Goal: Information Seeking & Learning: Learn about a topic

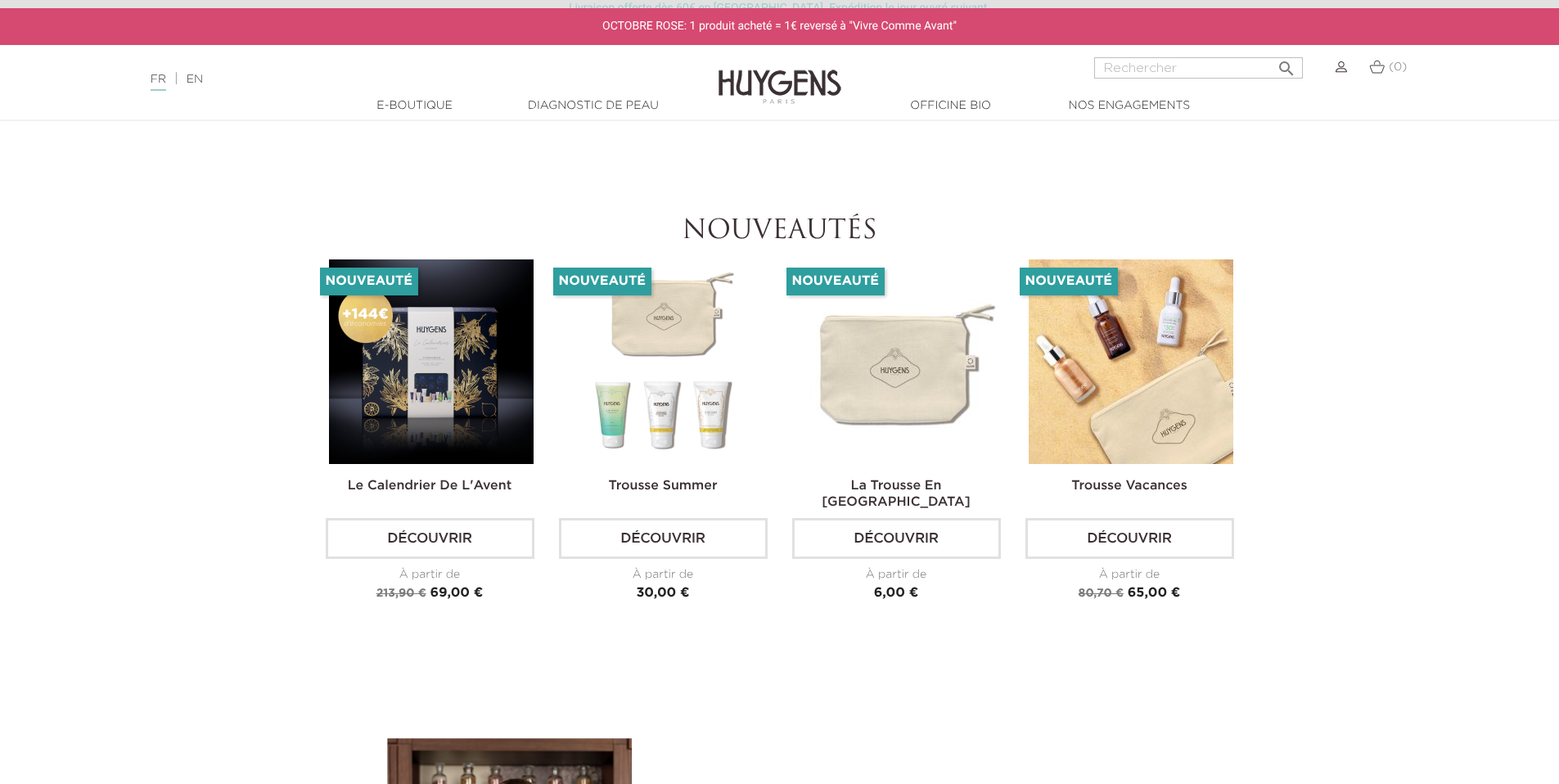
scroll to position [3979, 0]
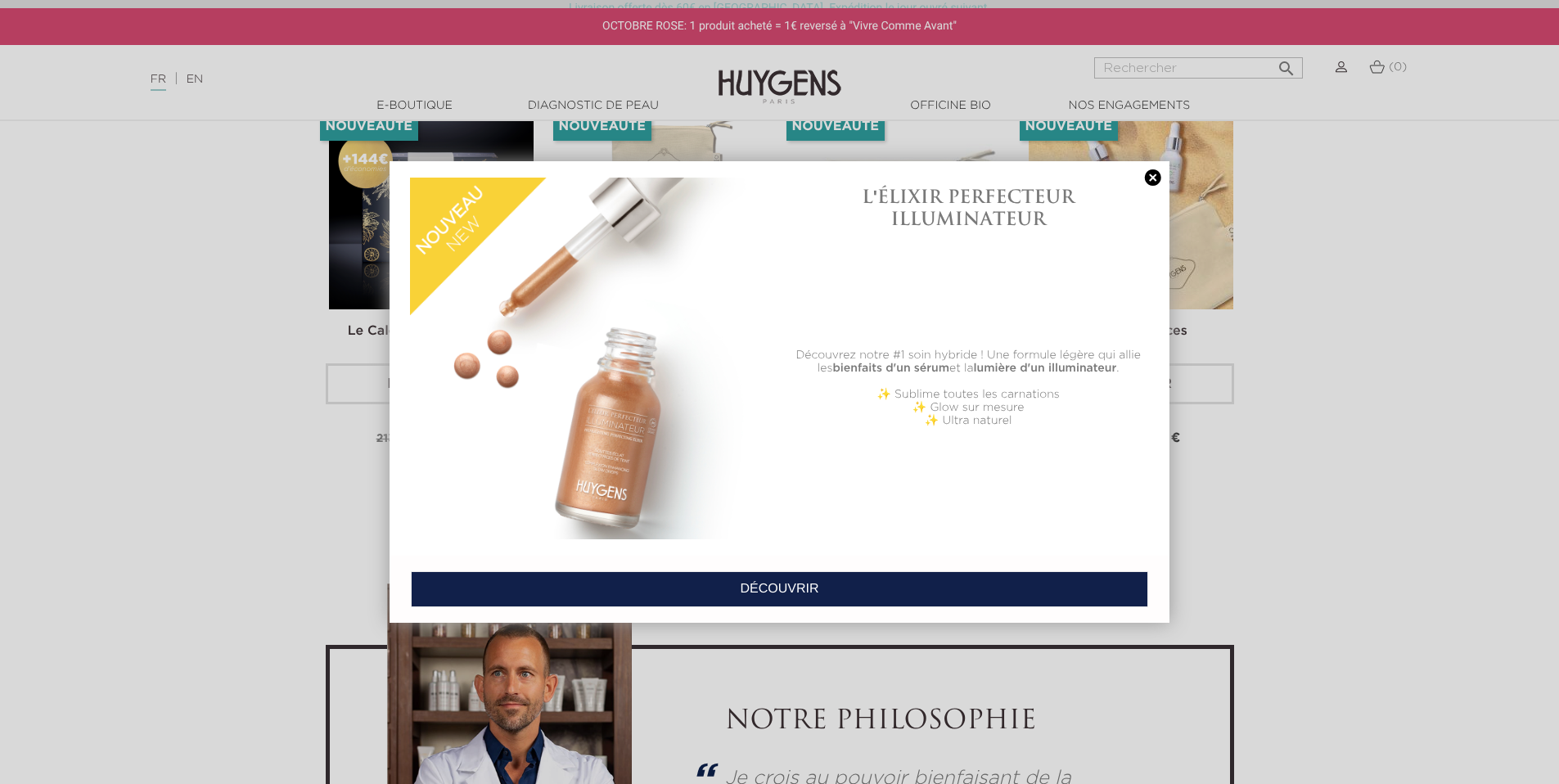
click at [1156, 176] on link at bounding box center [1153, 177] width 23 height 17
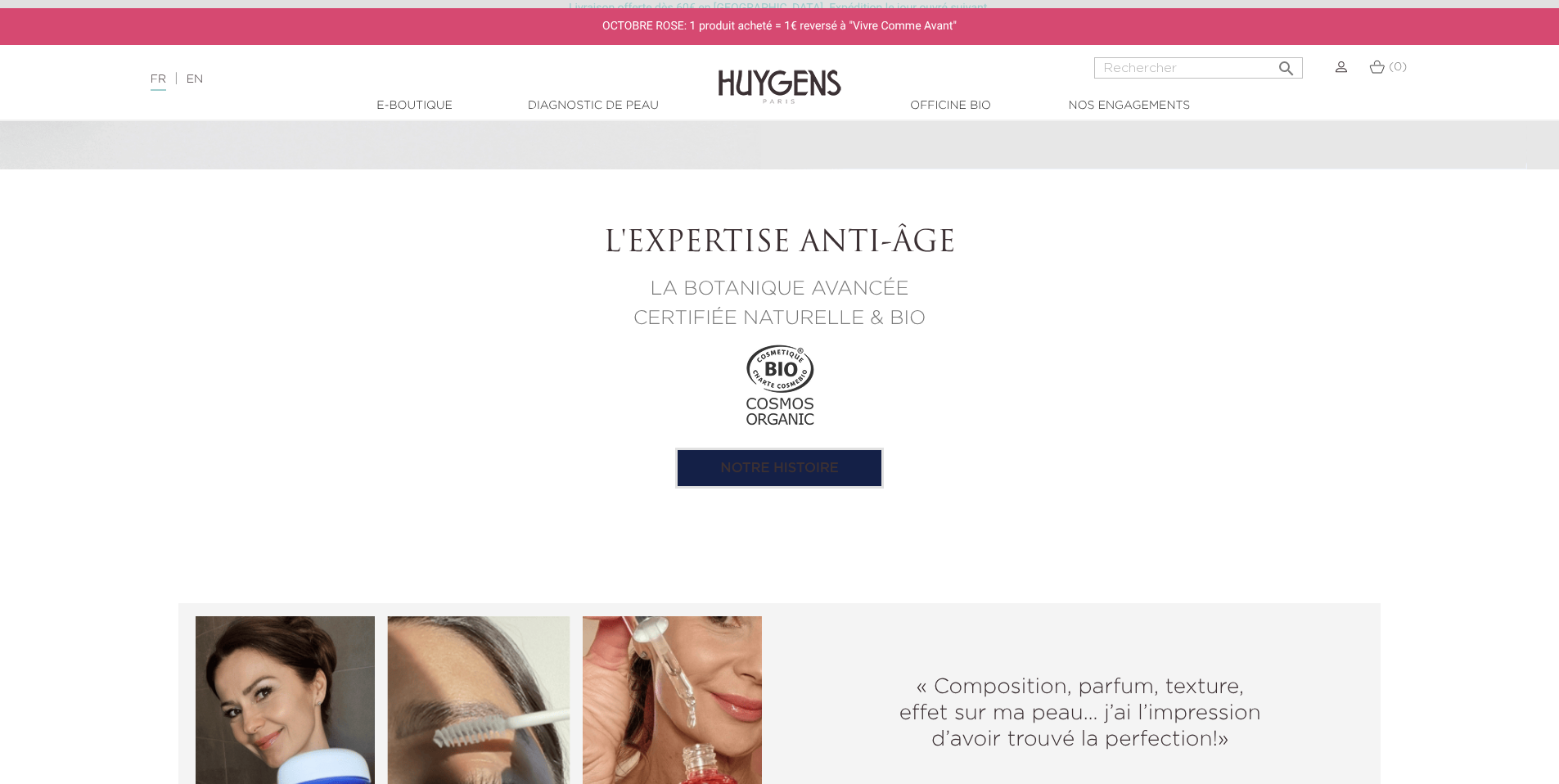
scroll to position [1801, 0]
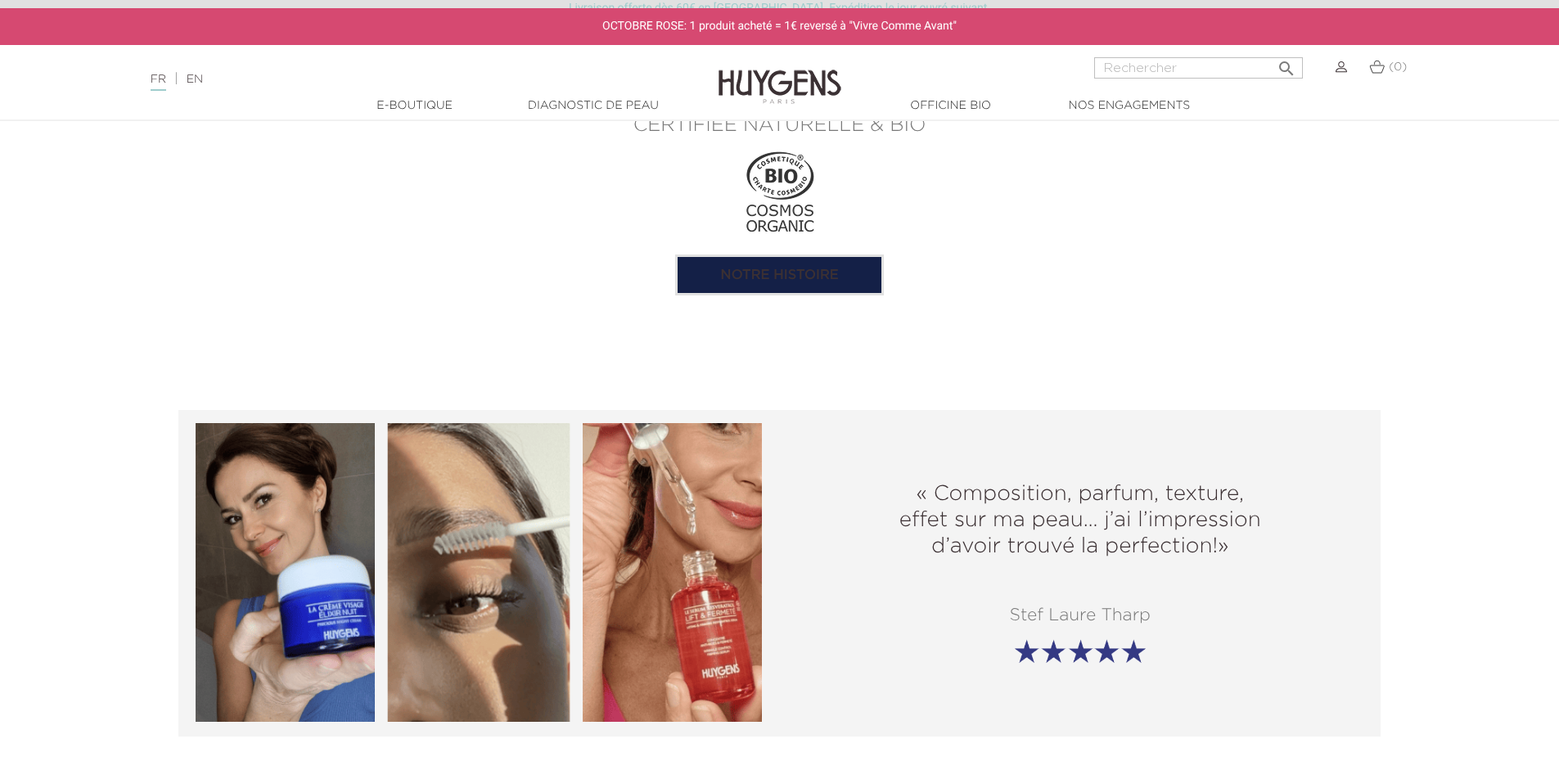
click at [836, 270] on link "Notre histoire" at bounding box center [780, 274] width 209 height 41
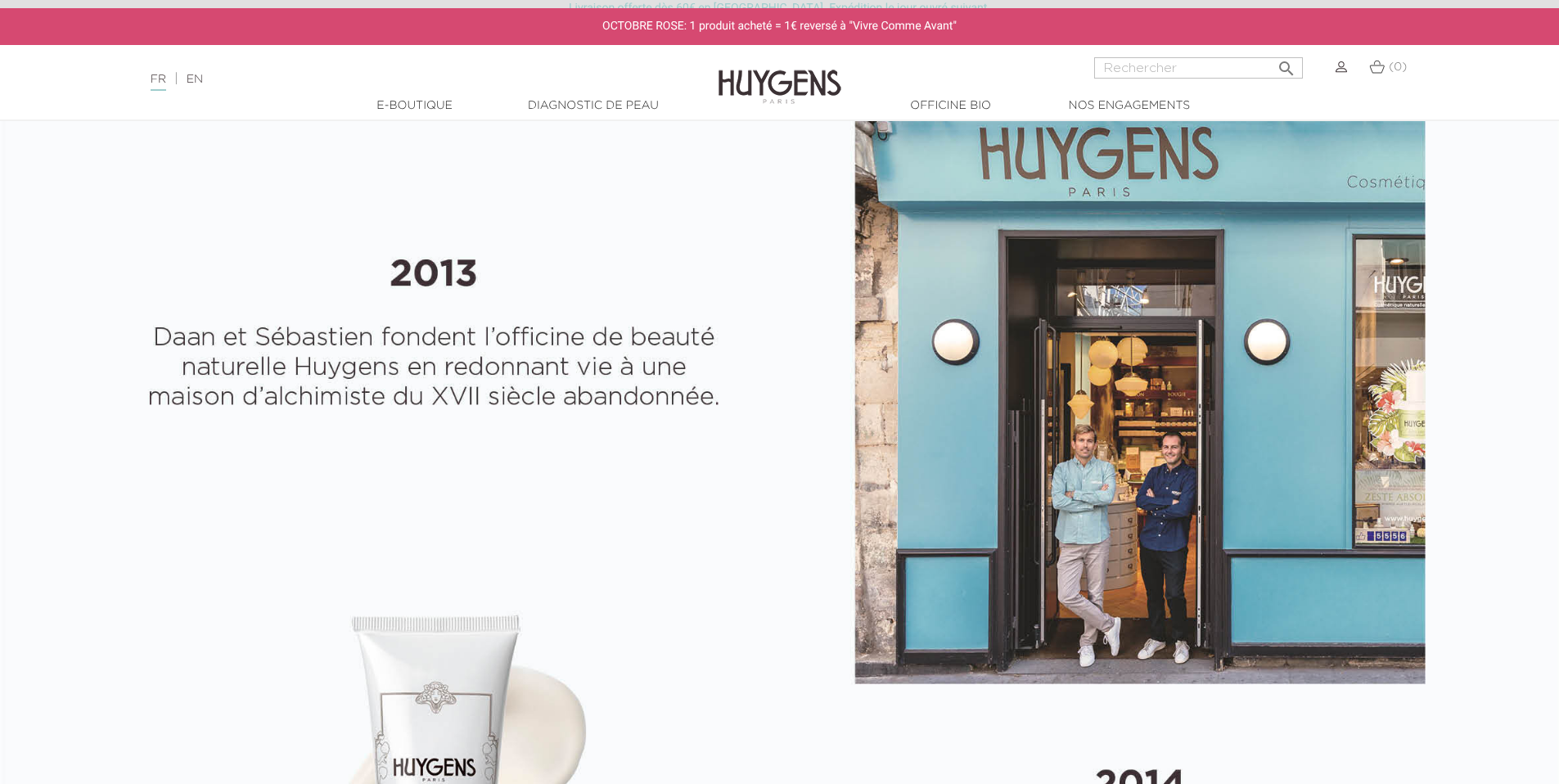
select select "FR"
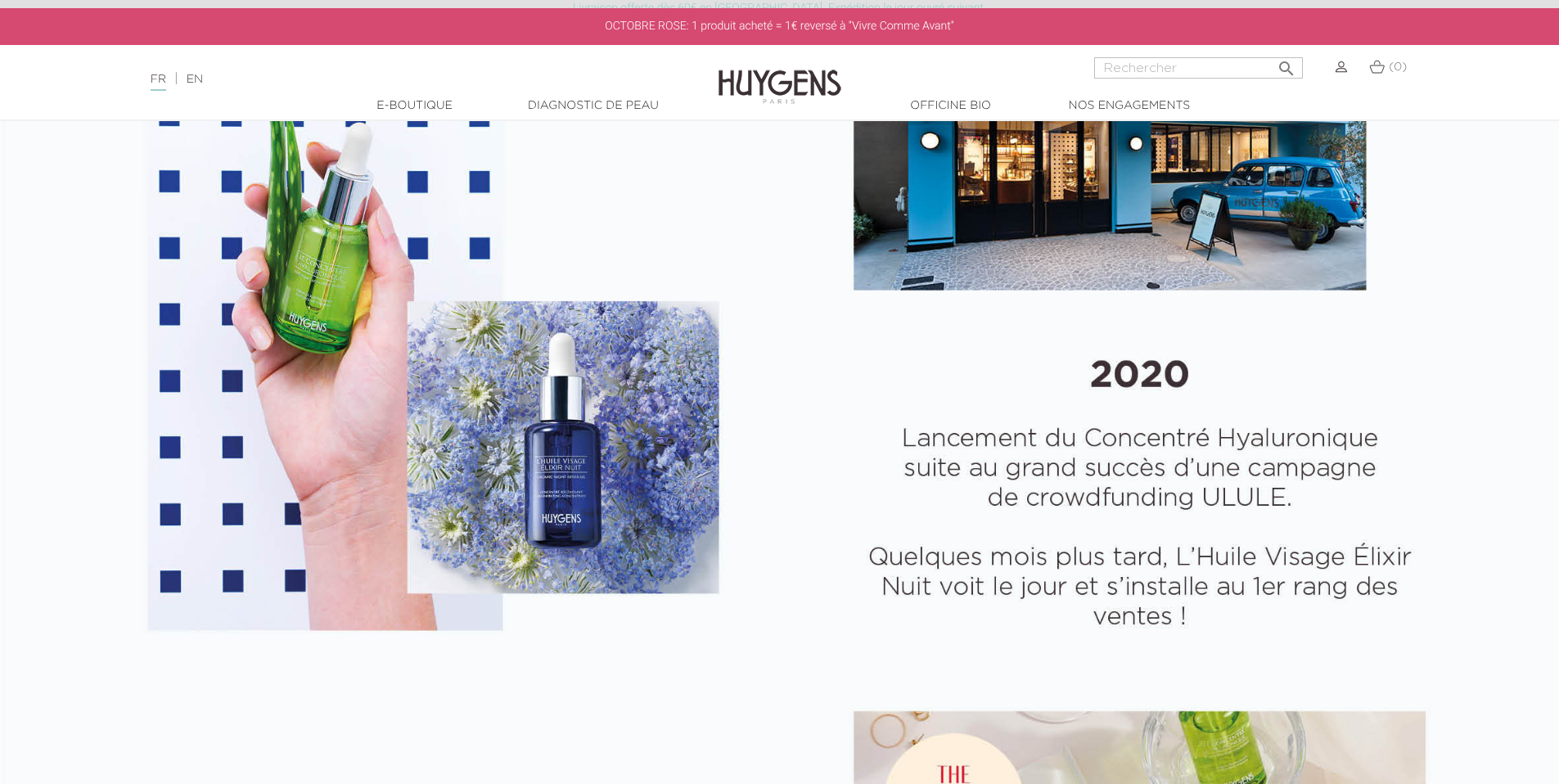
scroll to position [3069, 0]
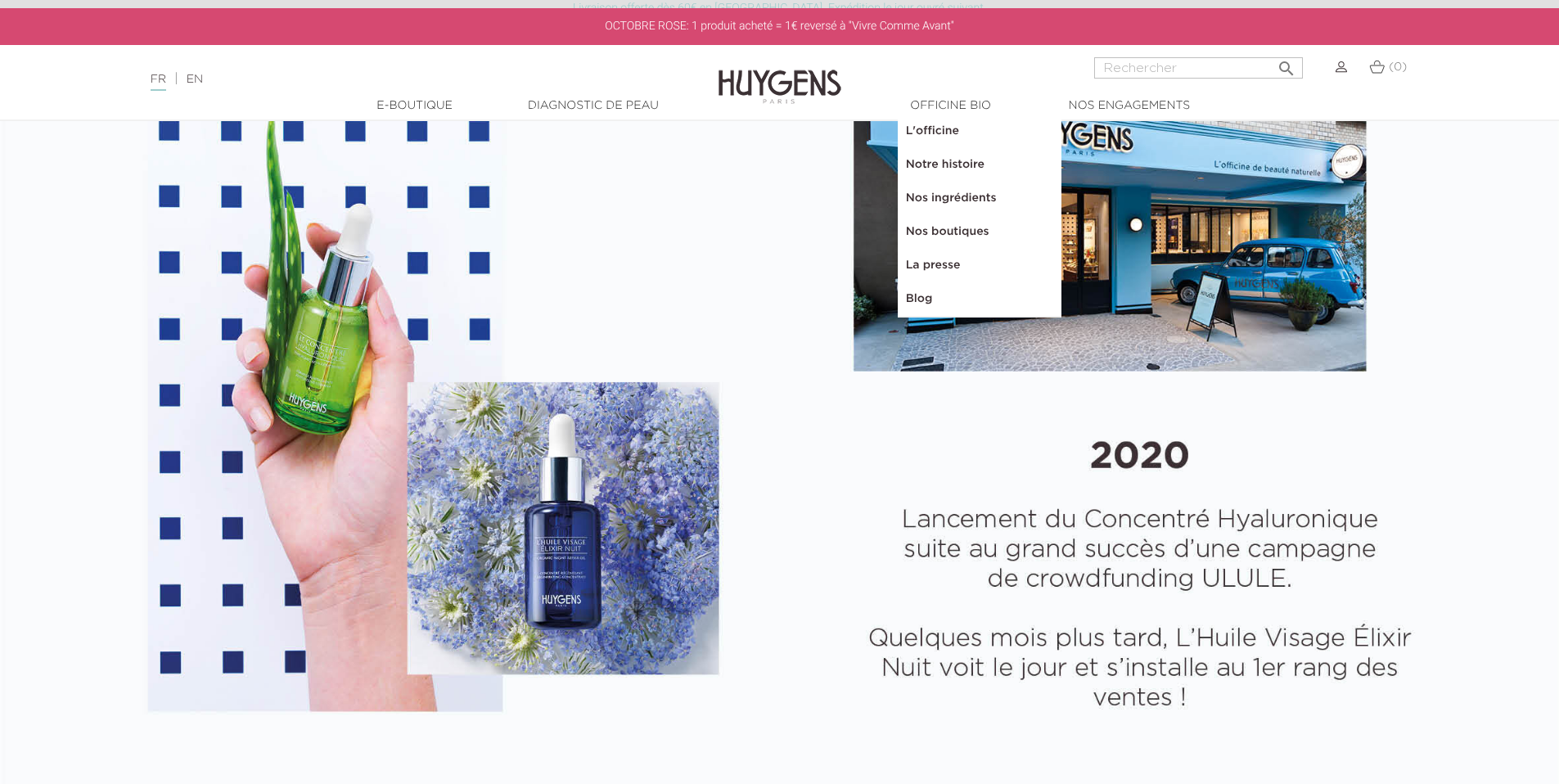
click at [942, 194] on link "Nos ingrédients" at bounding box center [979, 198] width 164 height 33
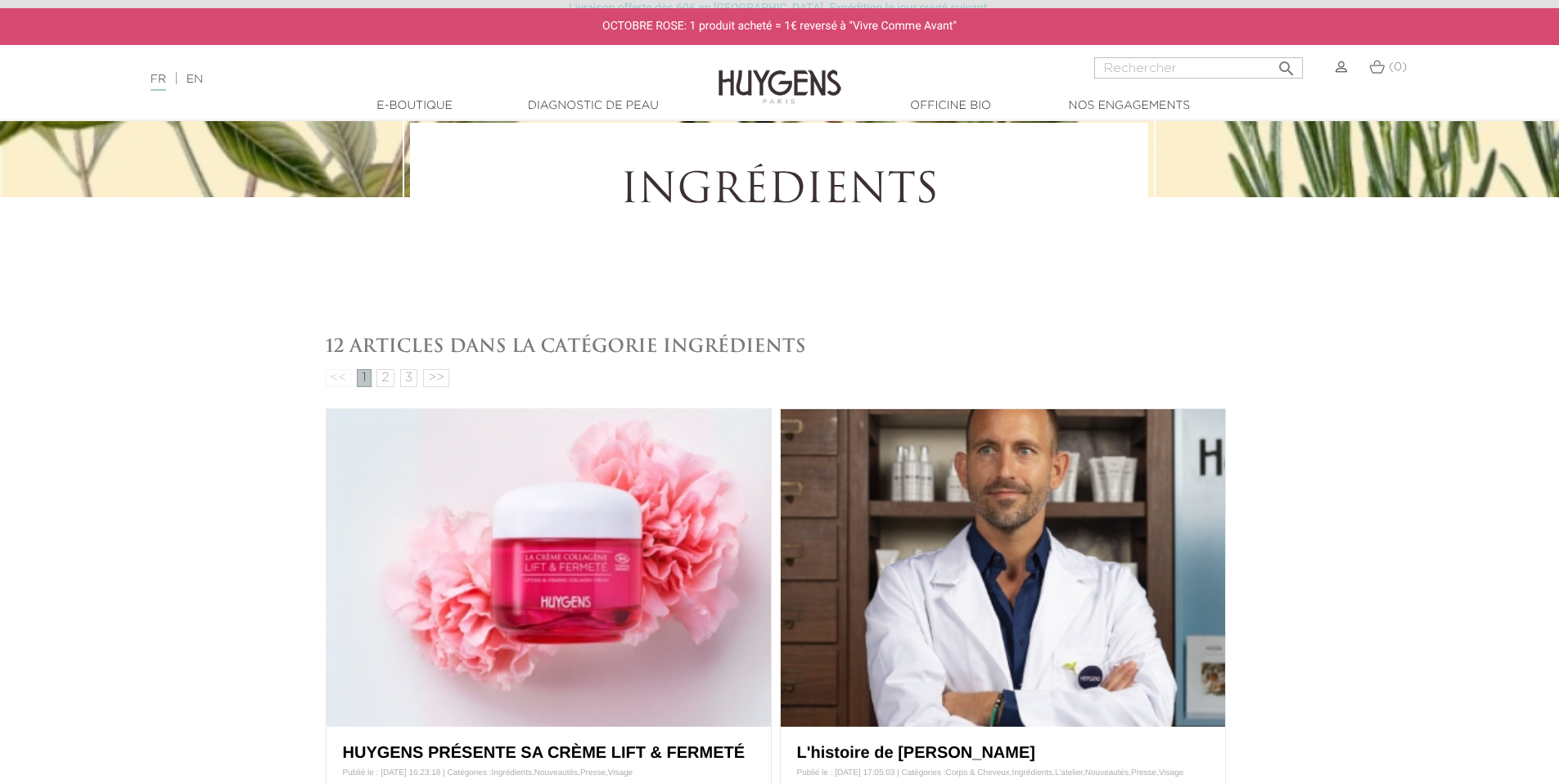
scroll to position [348, 0]
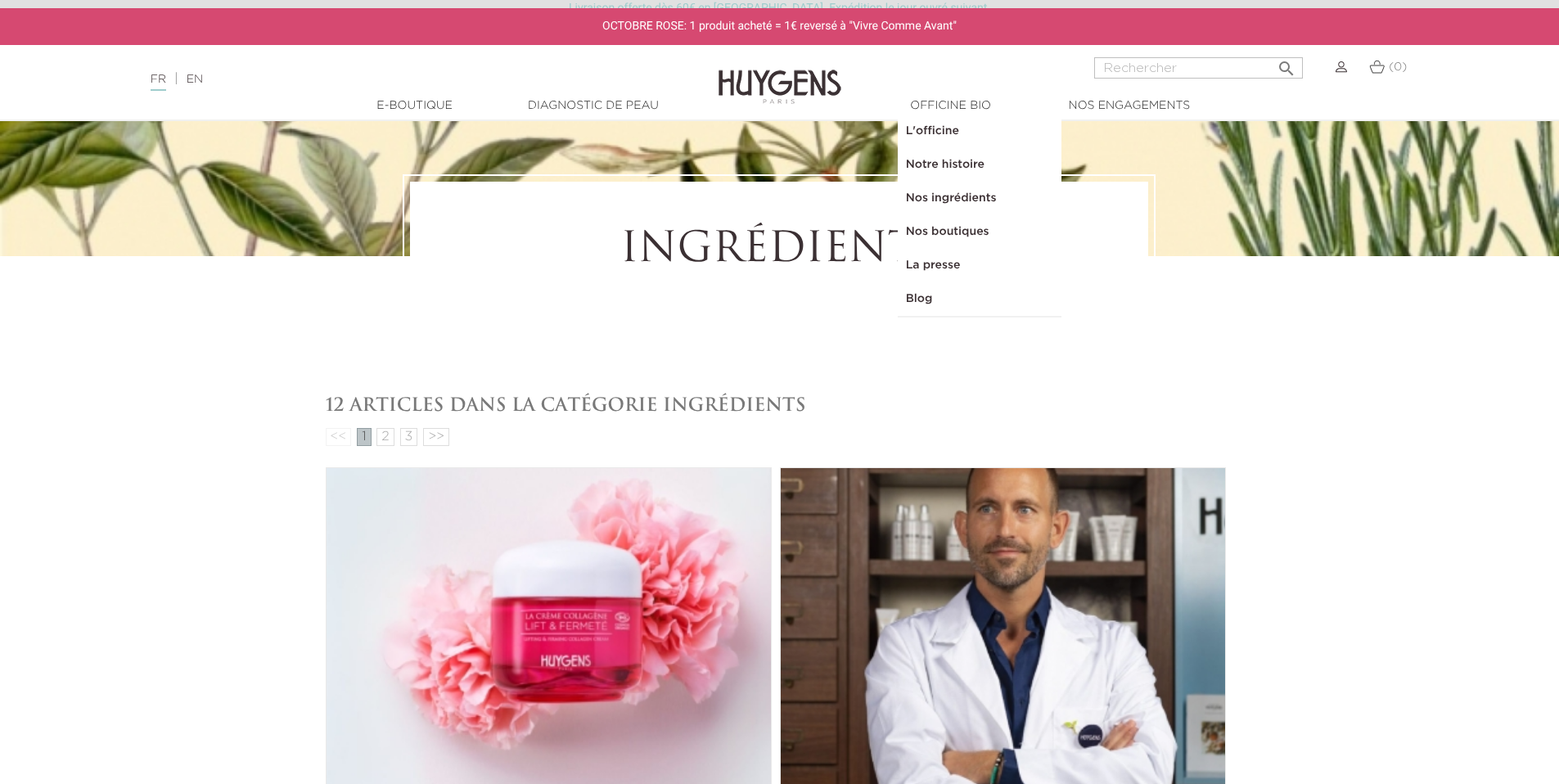
click at [945, 189] on link "Nos ingrédients" at bounding box center [979, 198] width 164 height 33
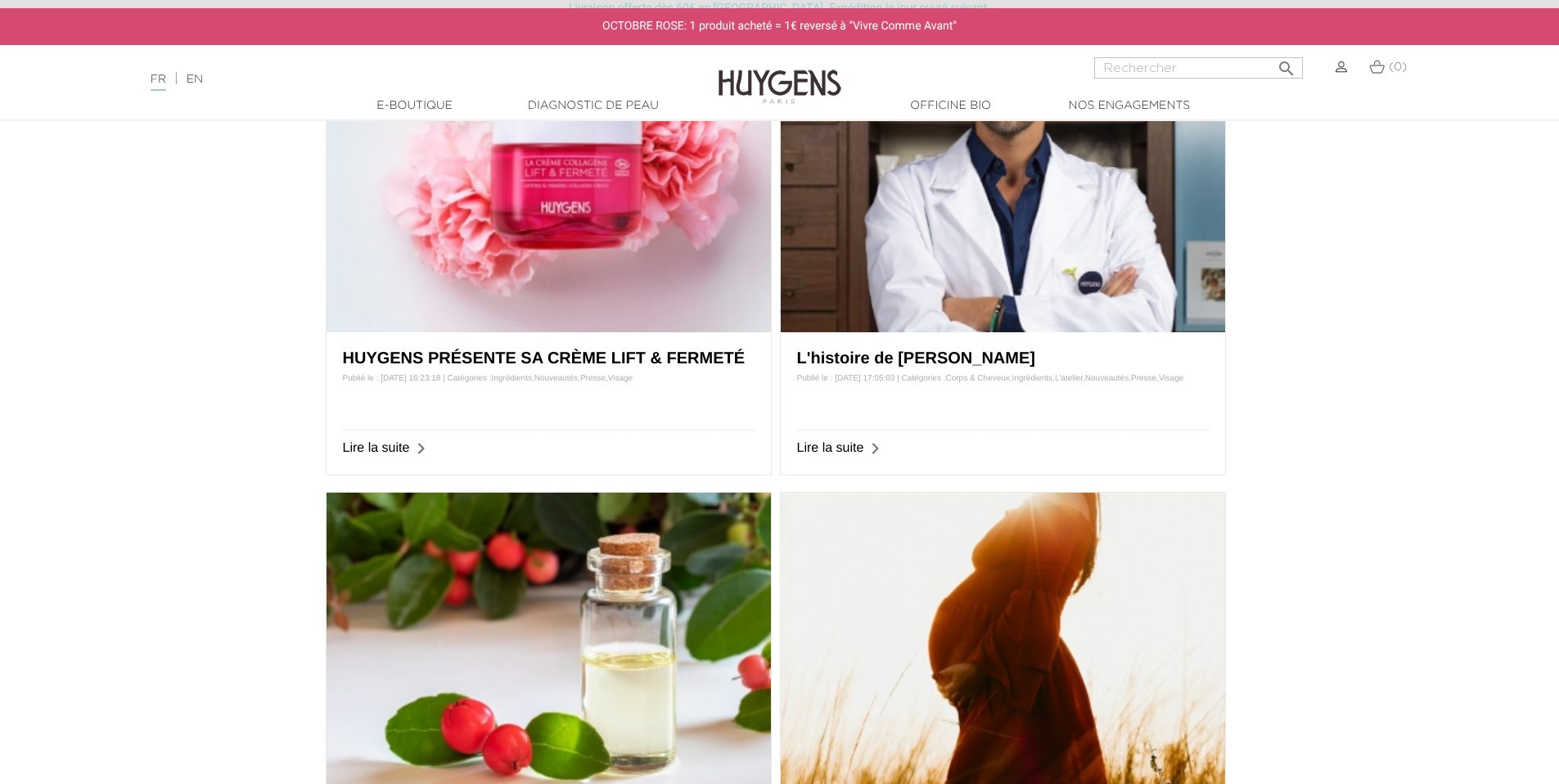
scroll to position [1916, 0]
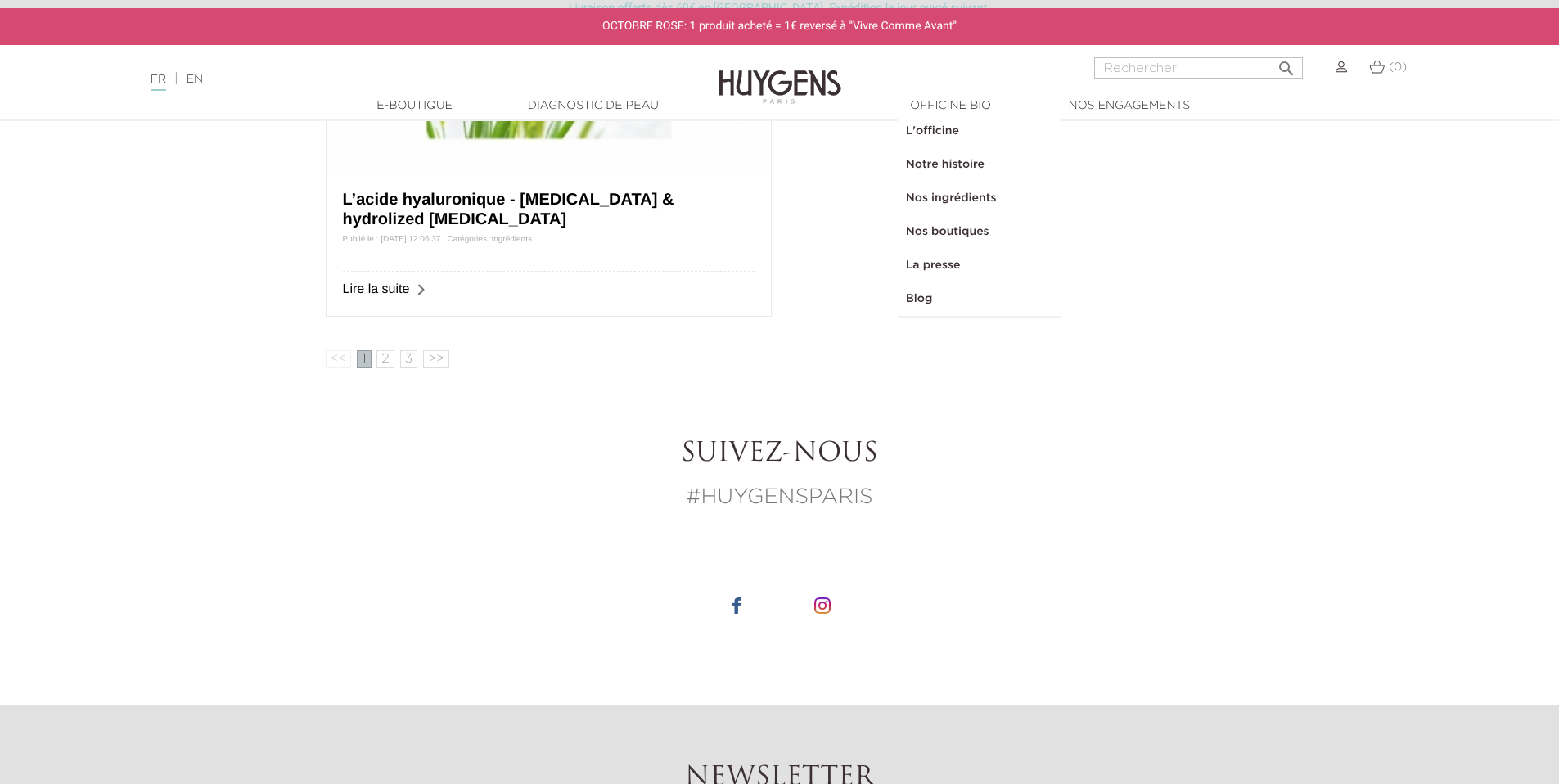
click at [948, 171] on link "Notre histoire" at bounding box center [979, 165] width 164 height 33
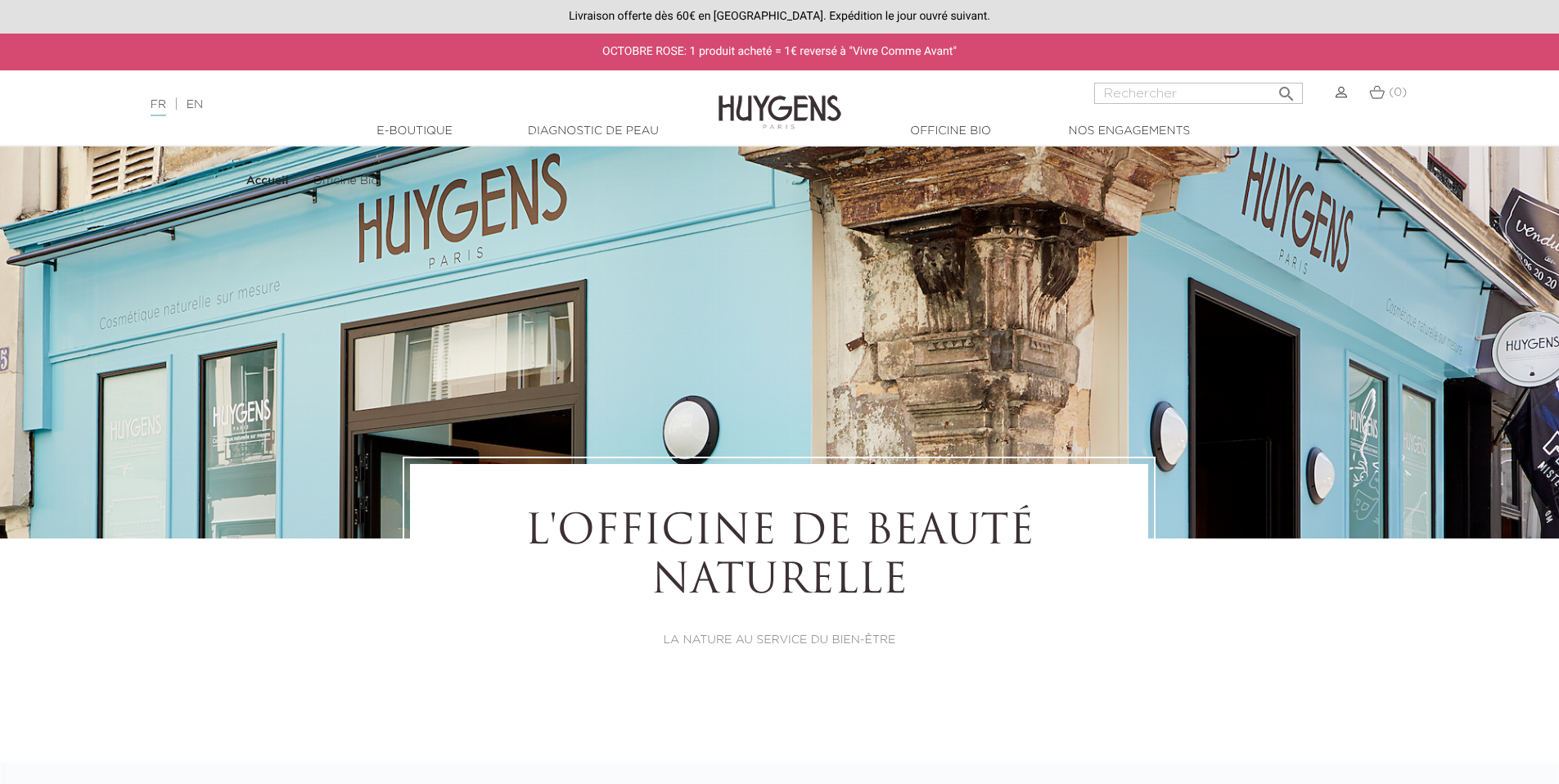
select select "FR"
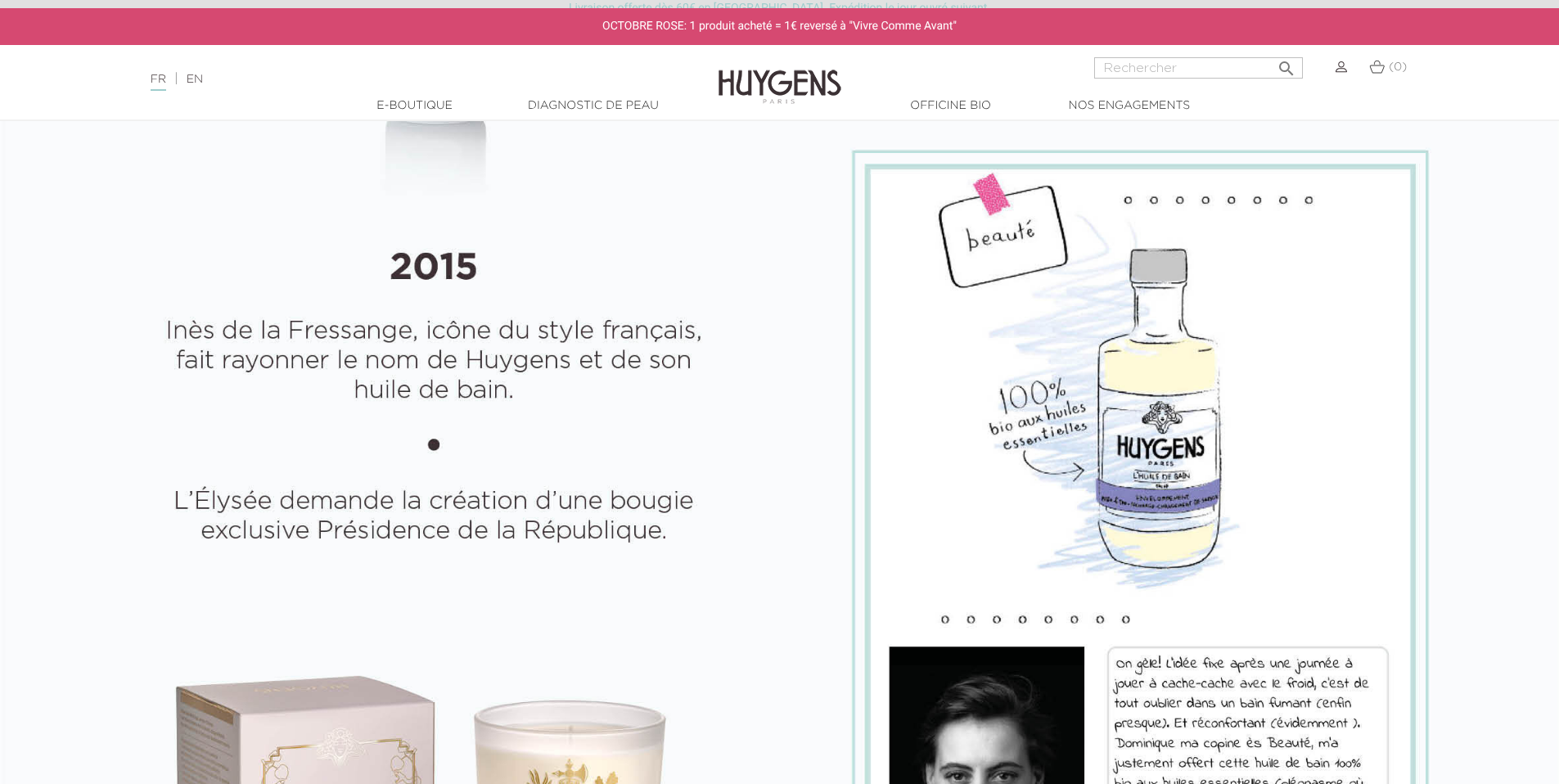
scroll to position [1705, 0]
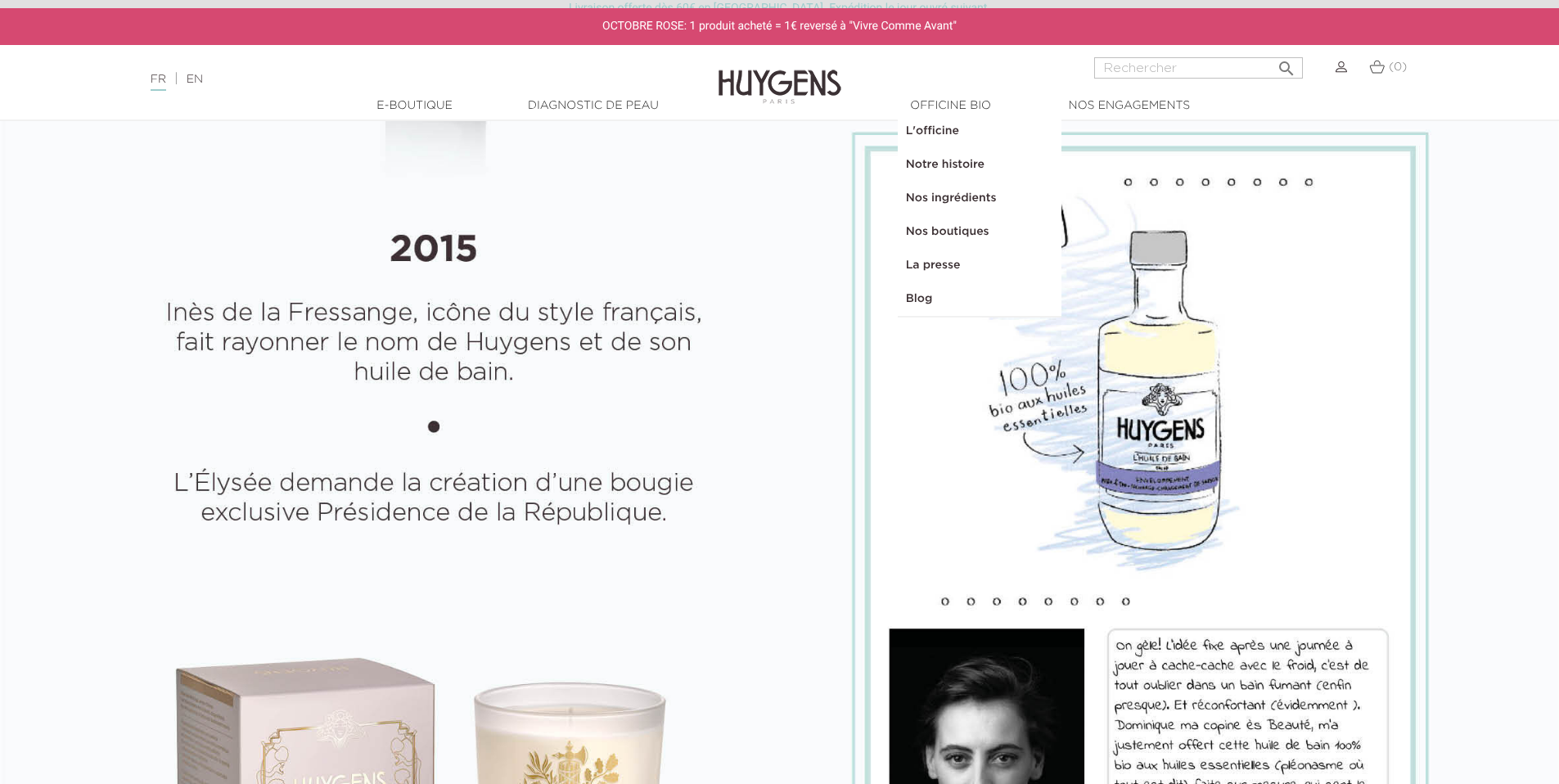
click at [950, 99] on link "  Officine Bio" at bounding box center [950, 106] width 164 height 17
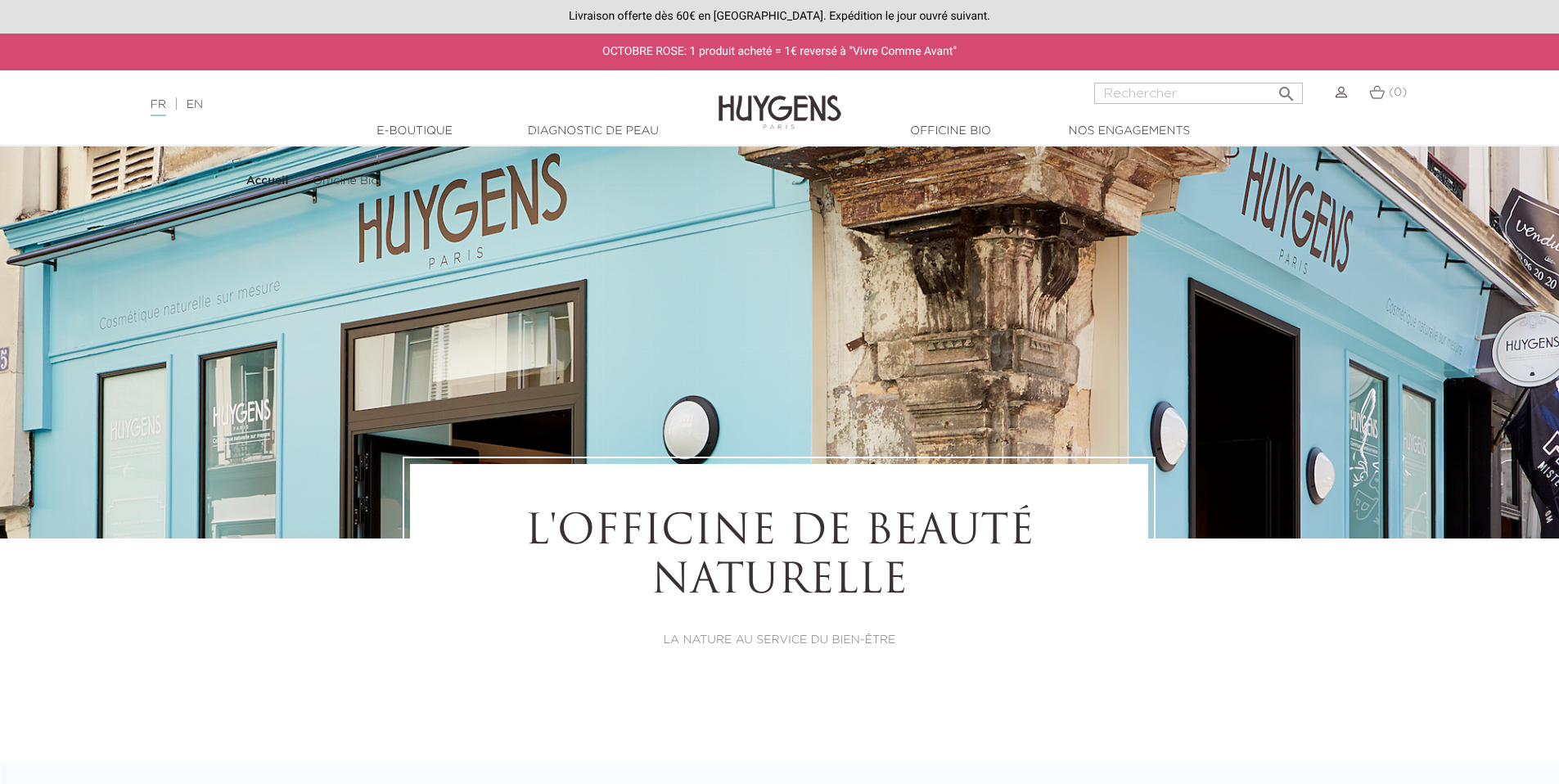
select select "FR"
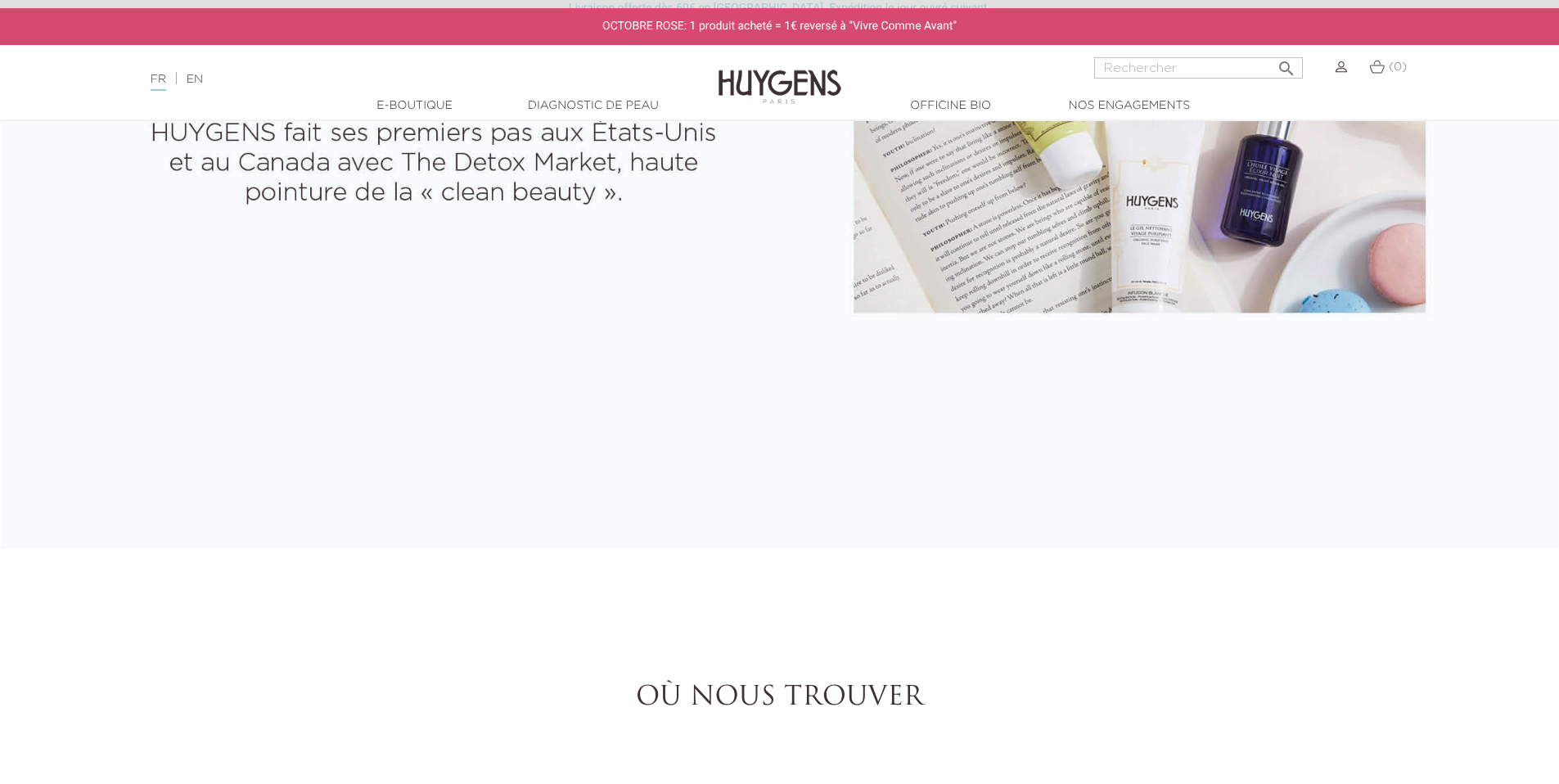
scroll to position [5024, 0]
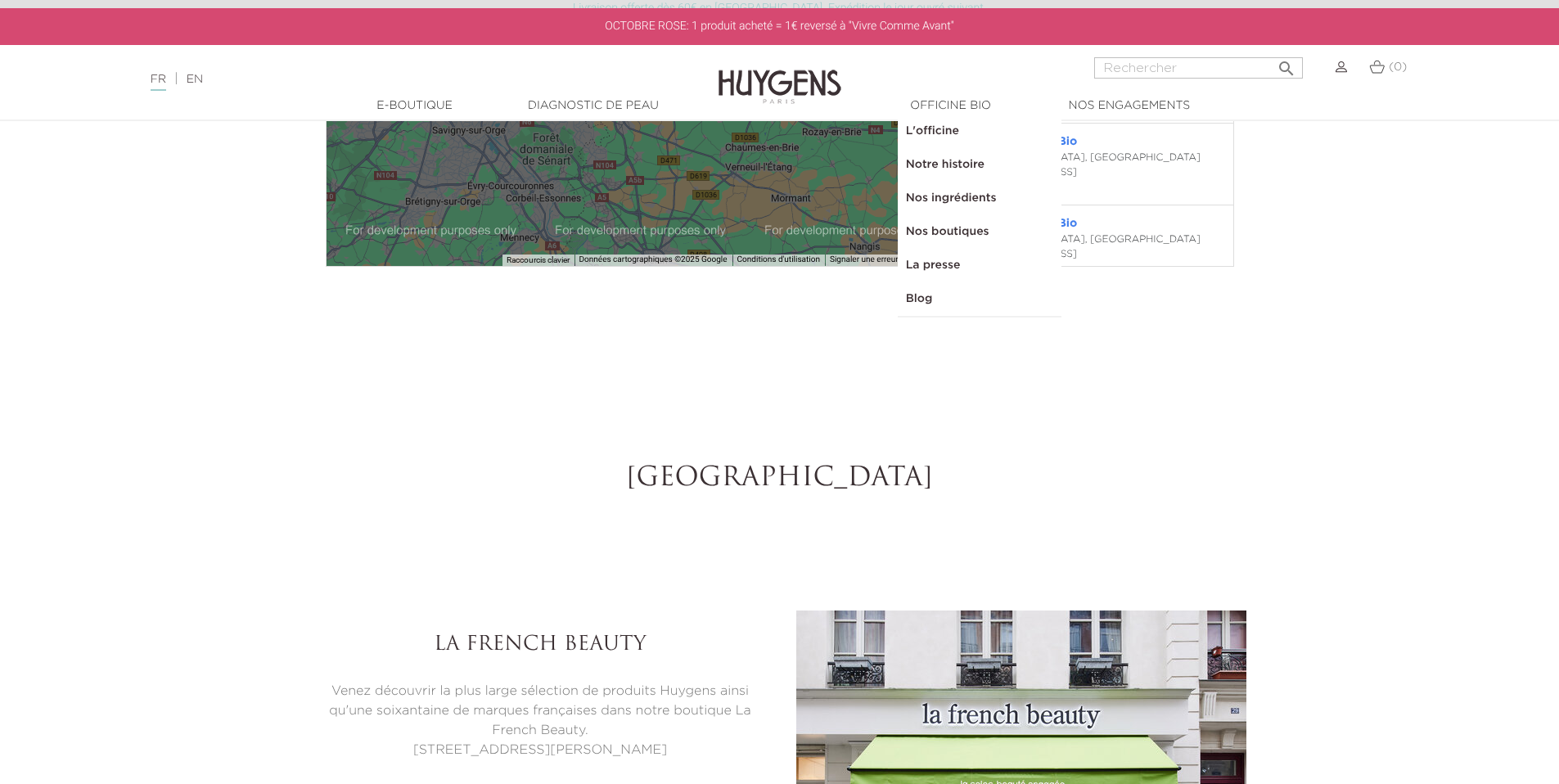
click at [960, 154] on link "Notre histoire" at bounding box center [979, 165] width 164 height 33
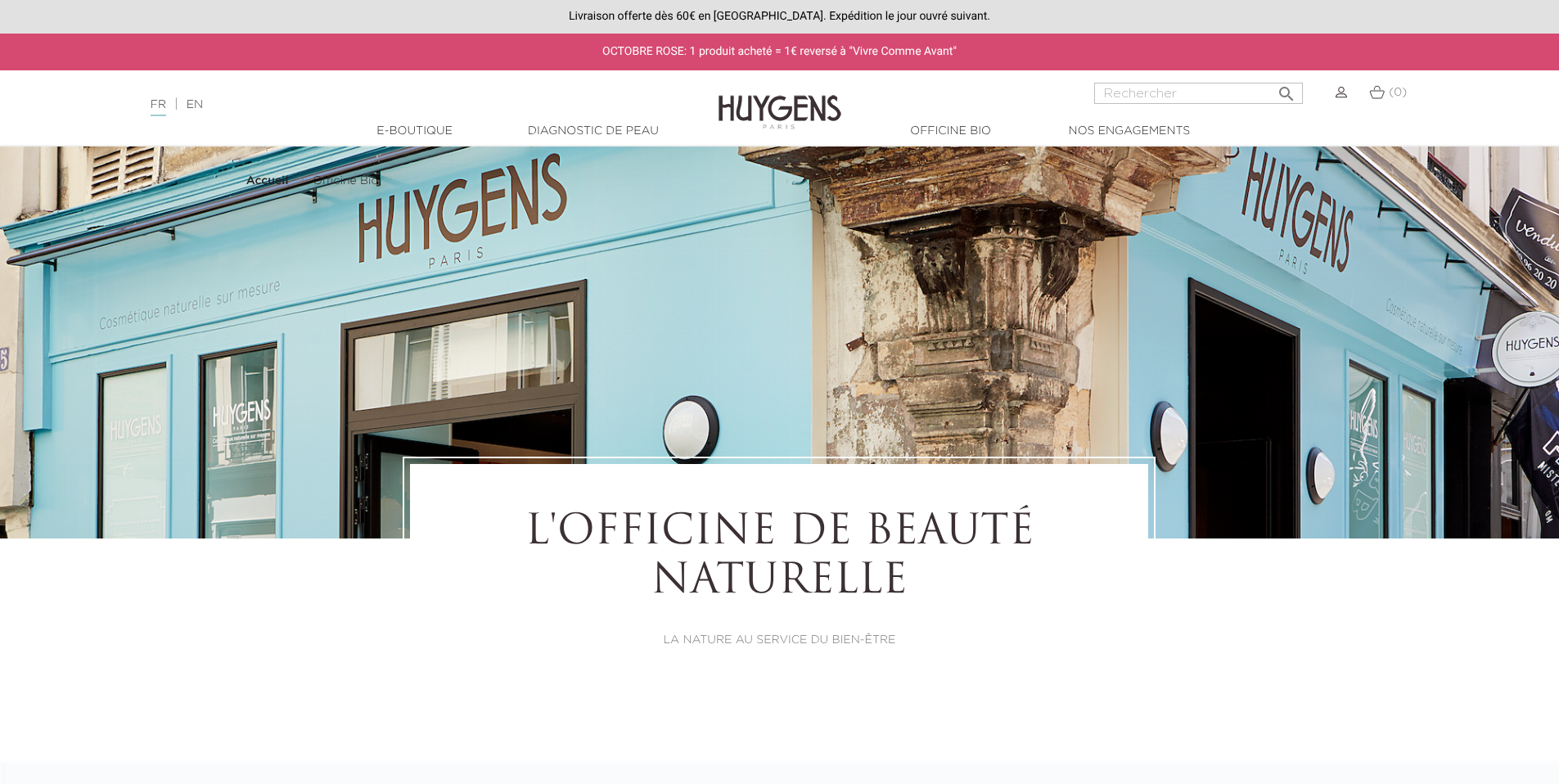
select select "FR"
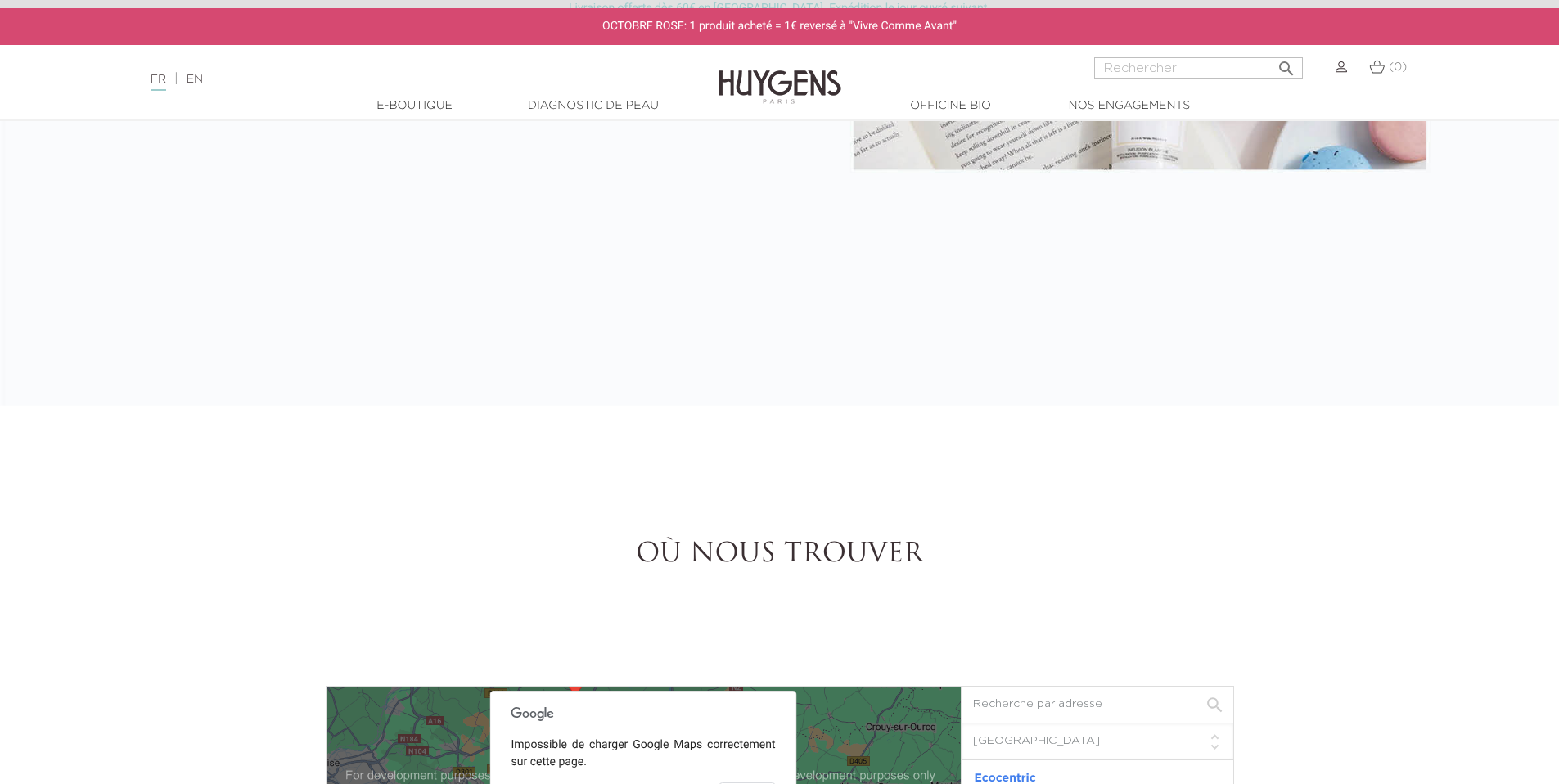
scroll to position [4210, 0]
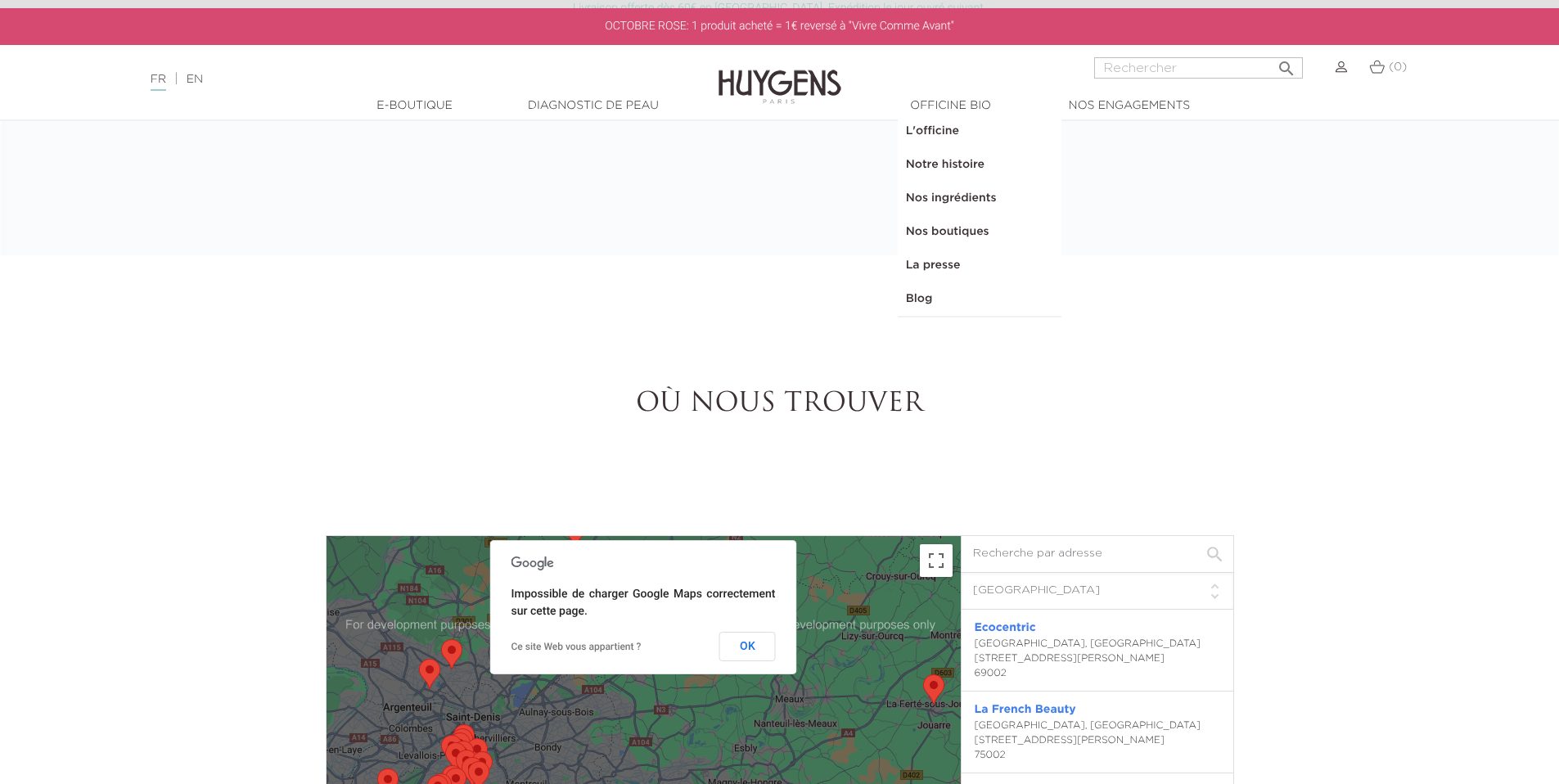
click at [972, 202] on link "Nos ingrédients" at bounding box center [979, 198] width 164 height 33
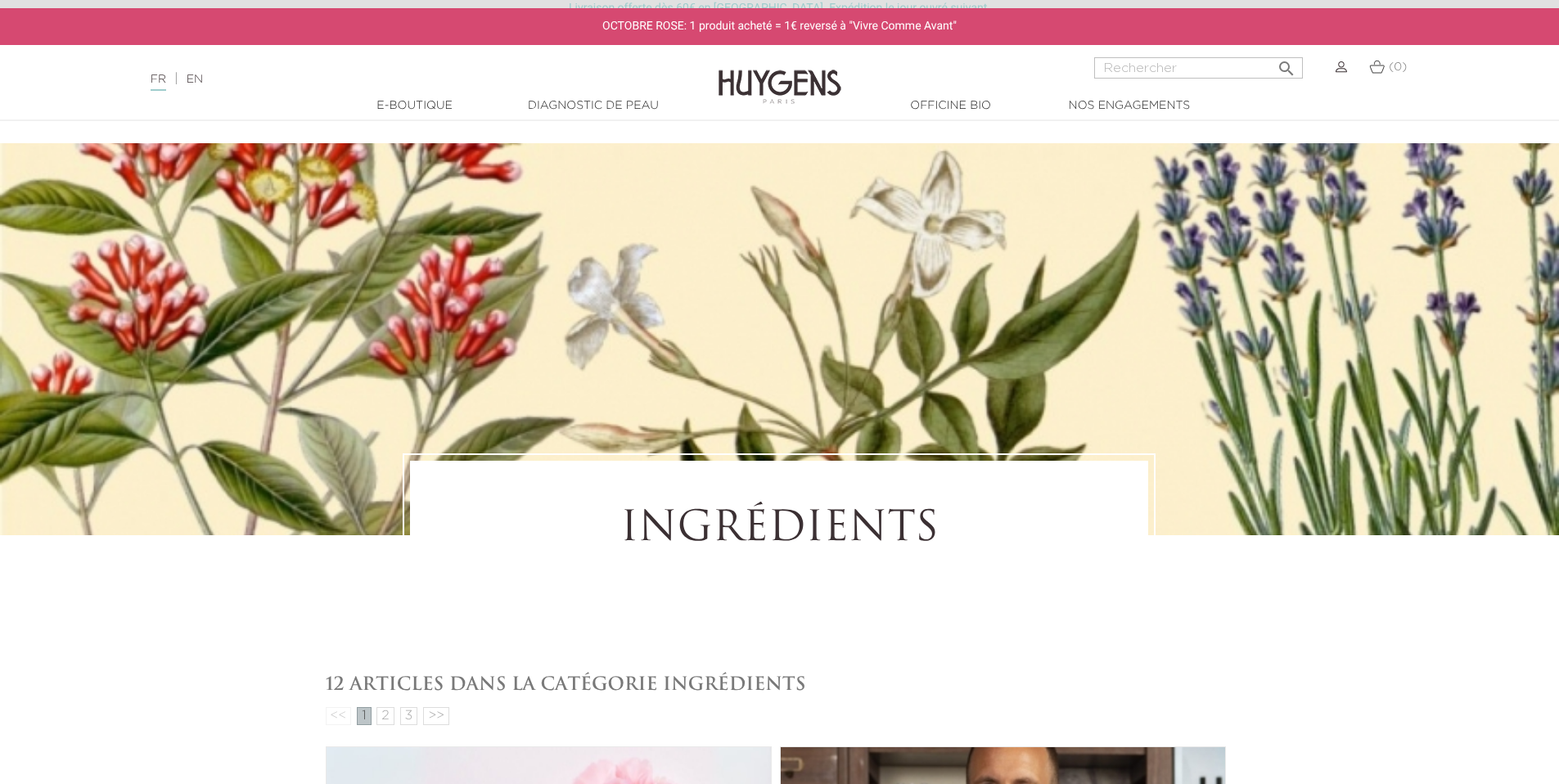
scroll to position [401, 0]
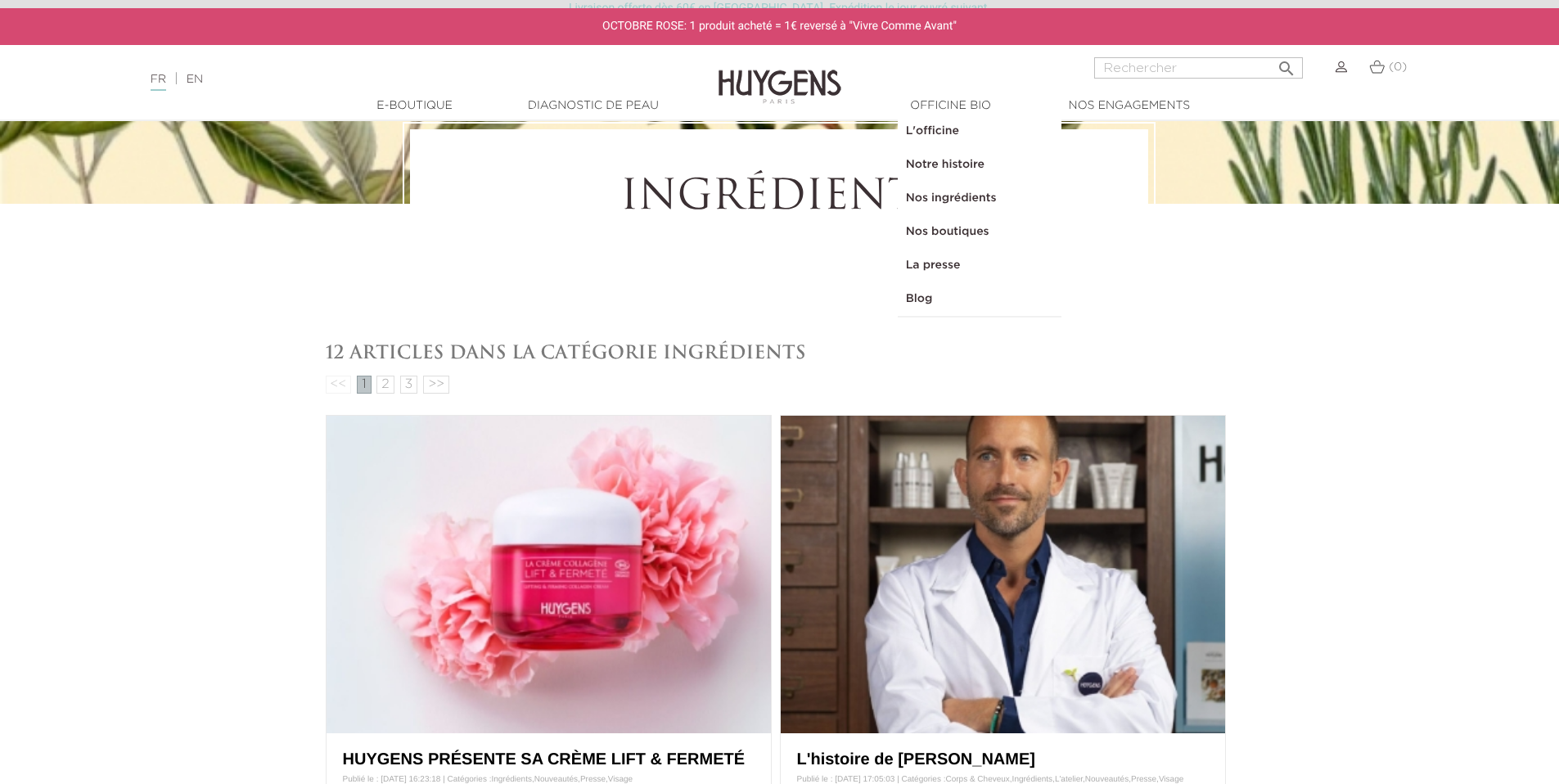
click at [936, 133] on link "L'officine" at bounding box center [979, 131] width 164 height 33
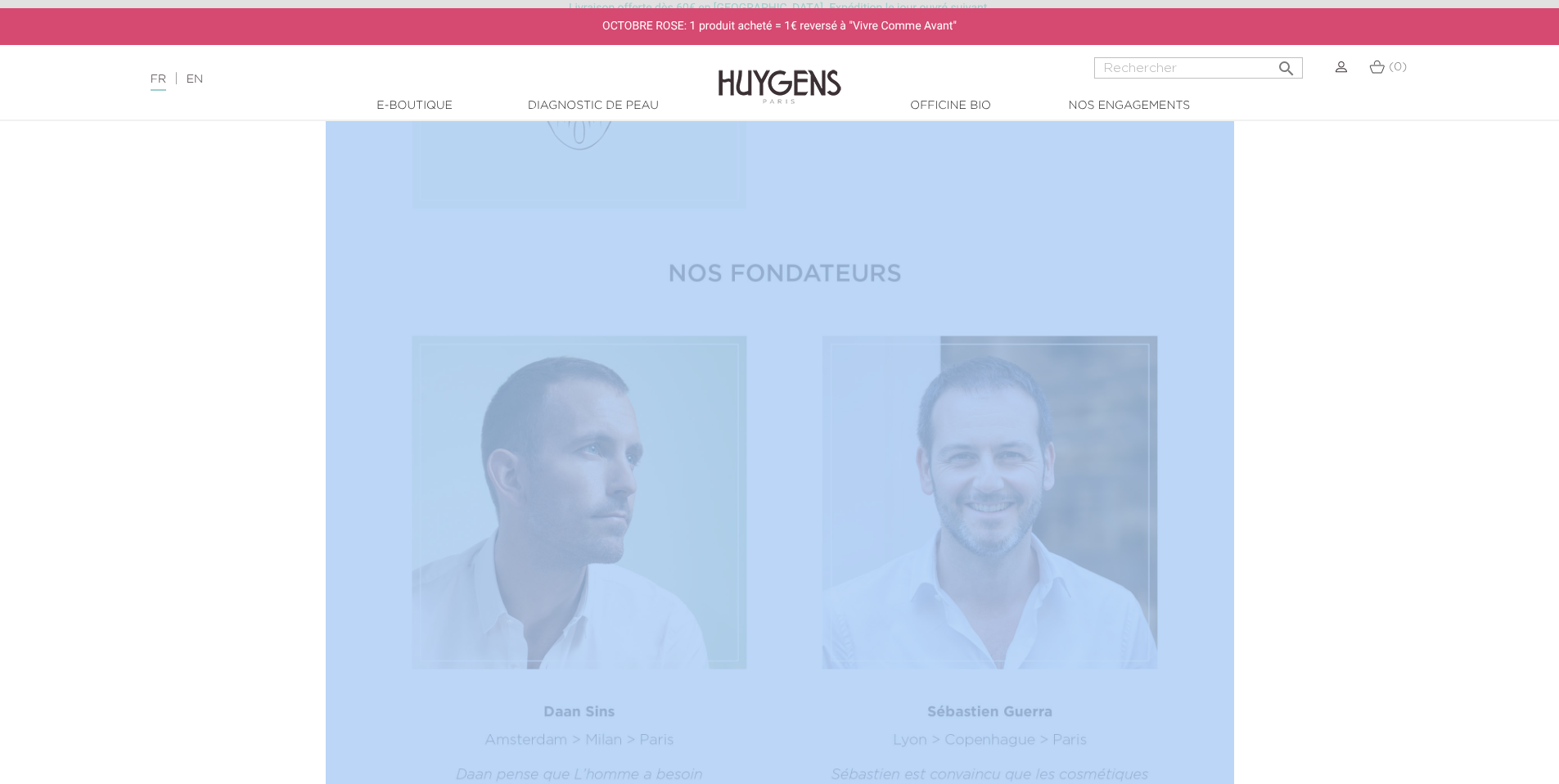
scroll to position [2091, 0]
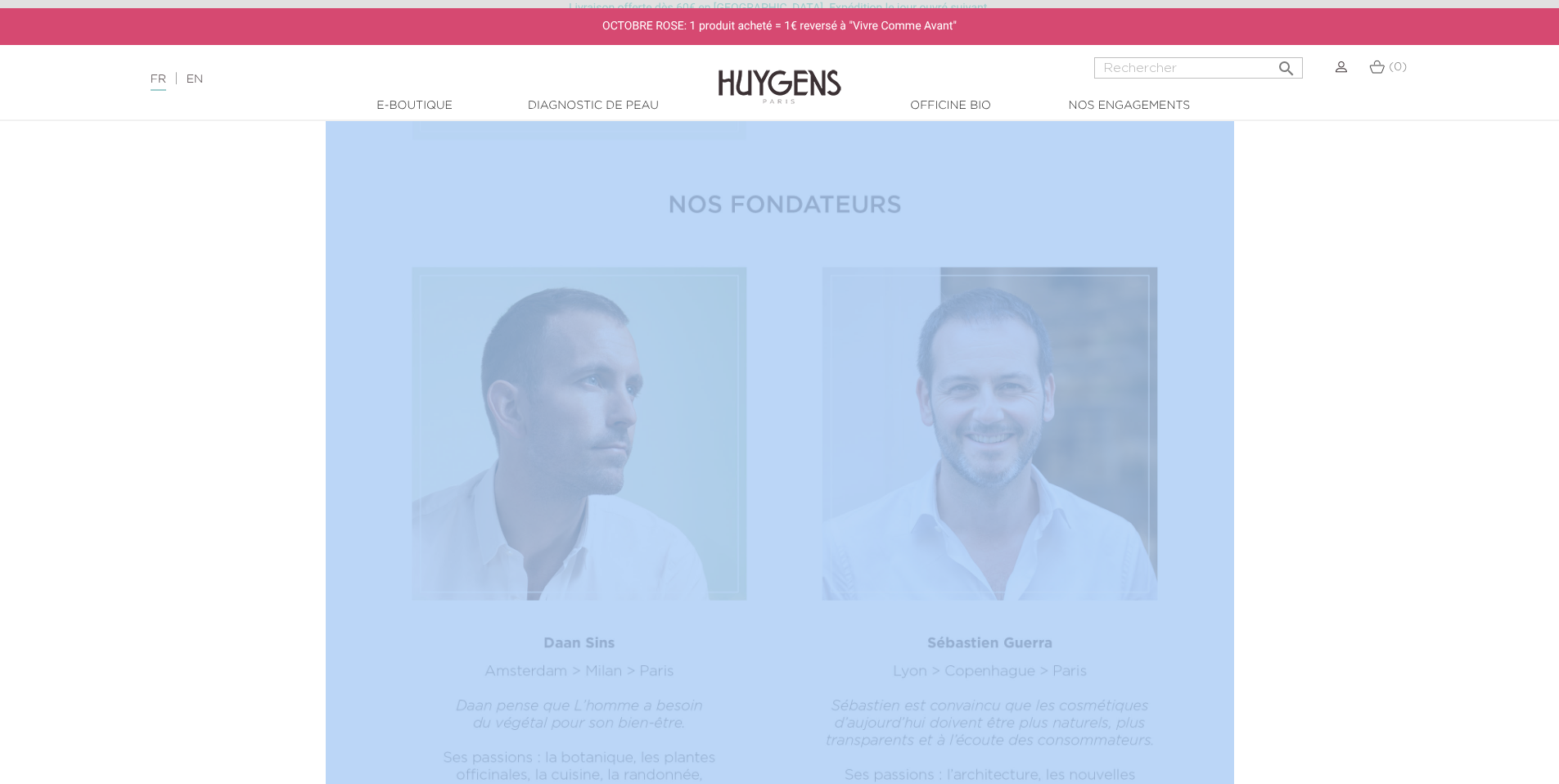
drag, startPoint x: 514, startPoint y: 502, endPoint x: 1142, endPoint y: 201, distance: 696.4
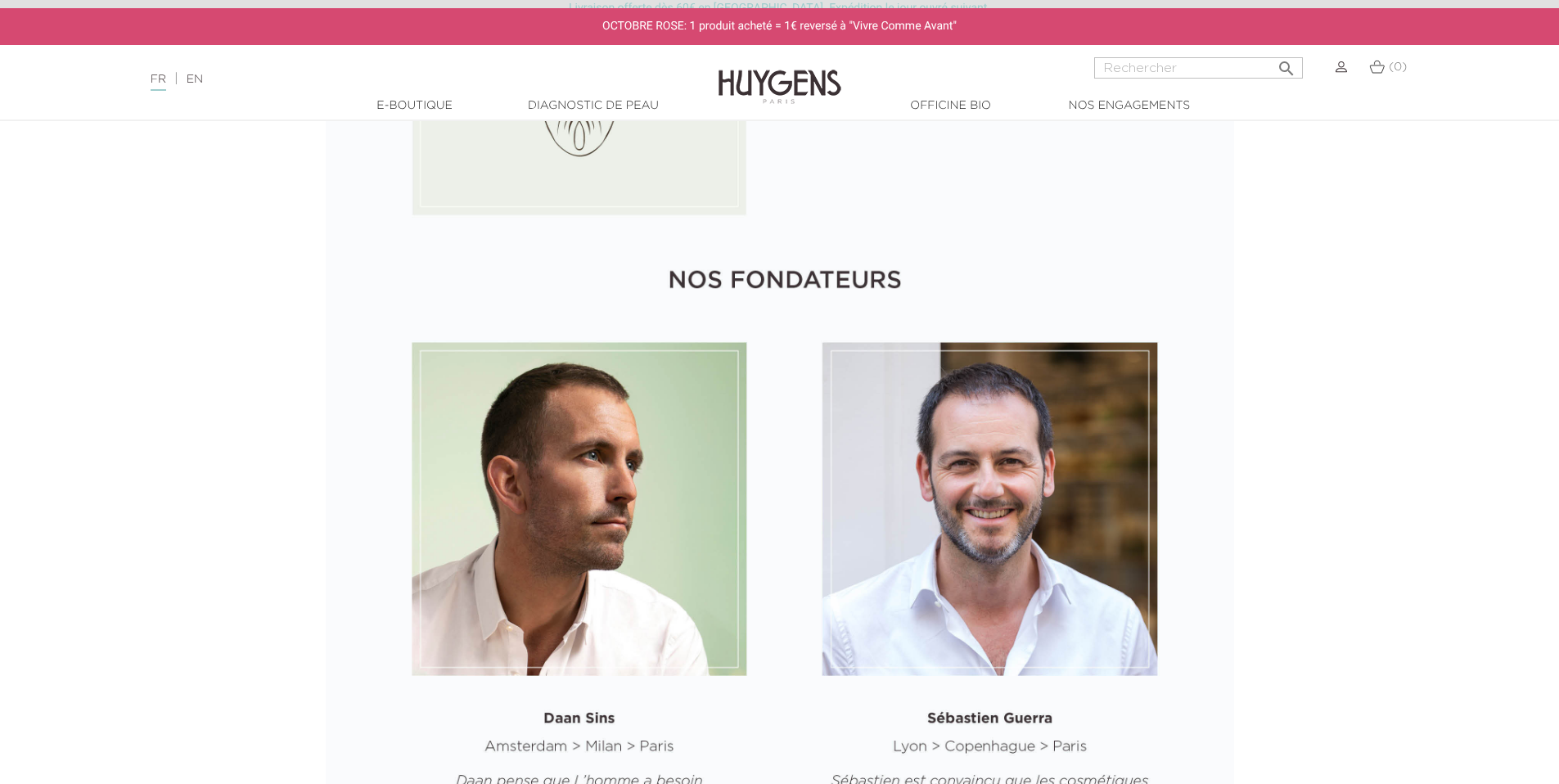
scroll to position [1720, 0]
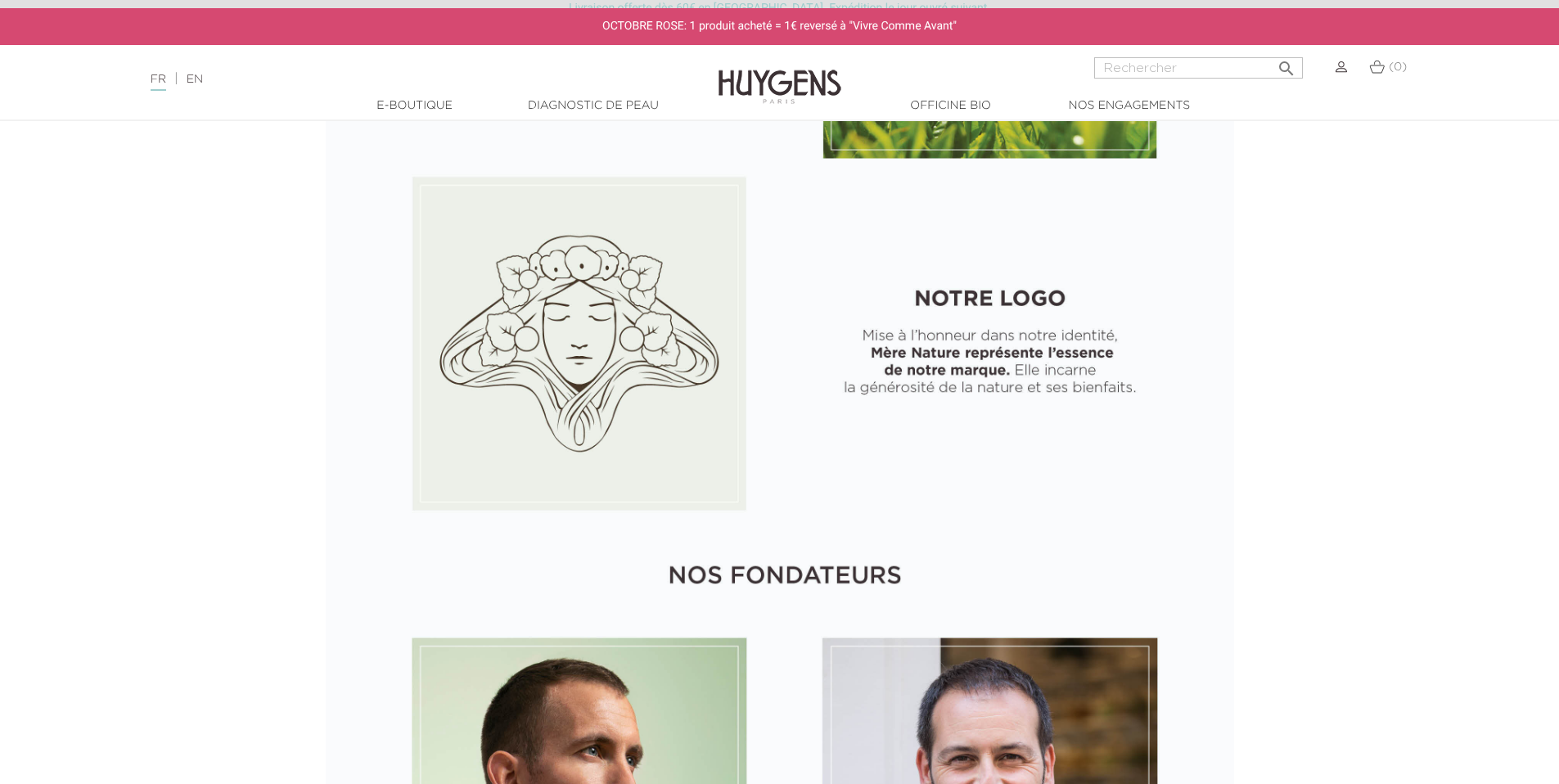
click at [884, 349] on img at bounding box center [780, 190] width 909 height 2204
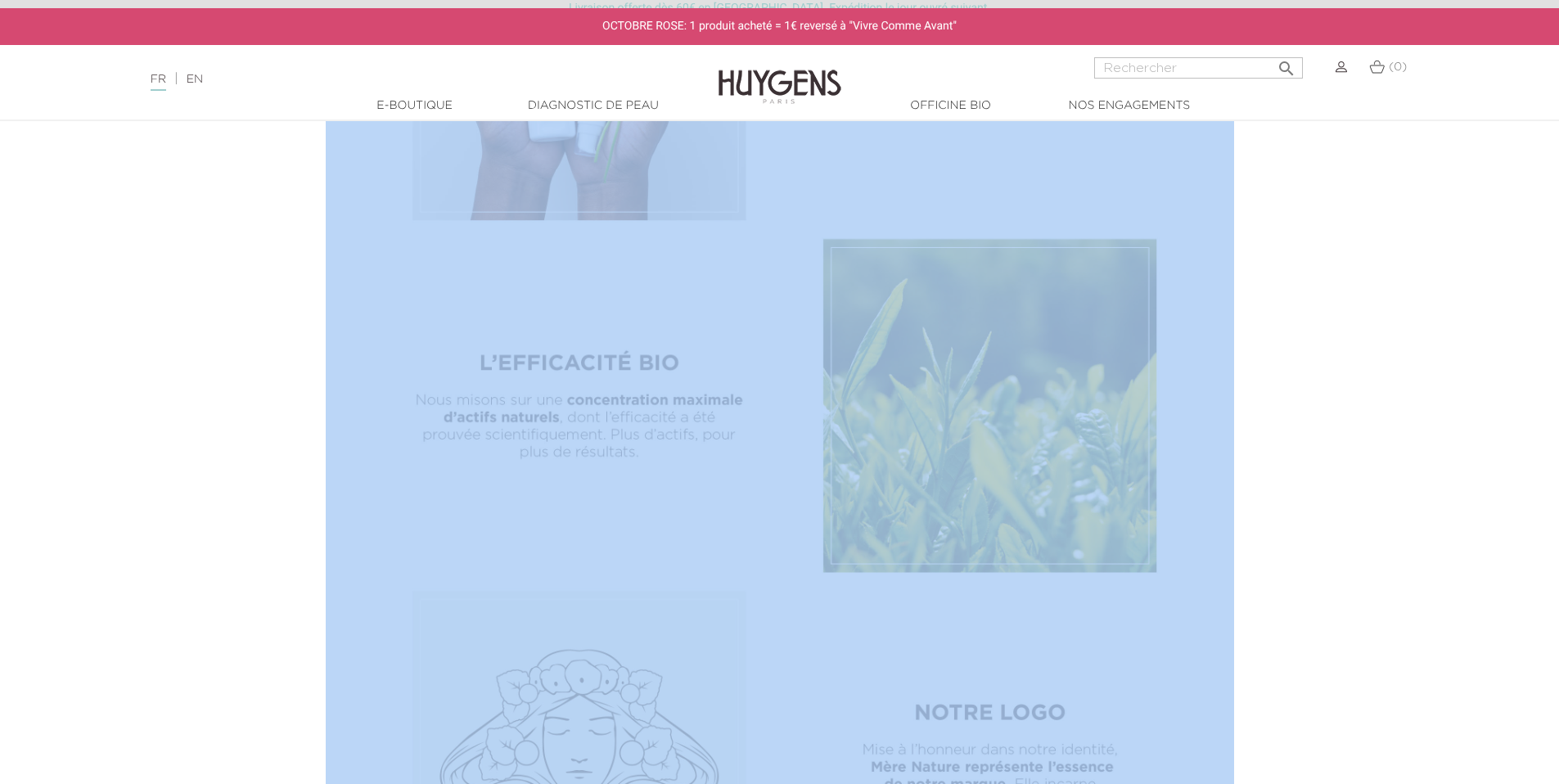
scroll to position [1376, 0]
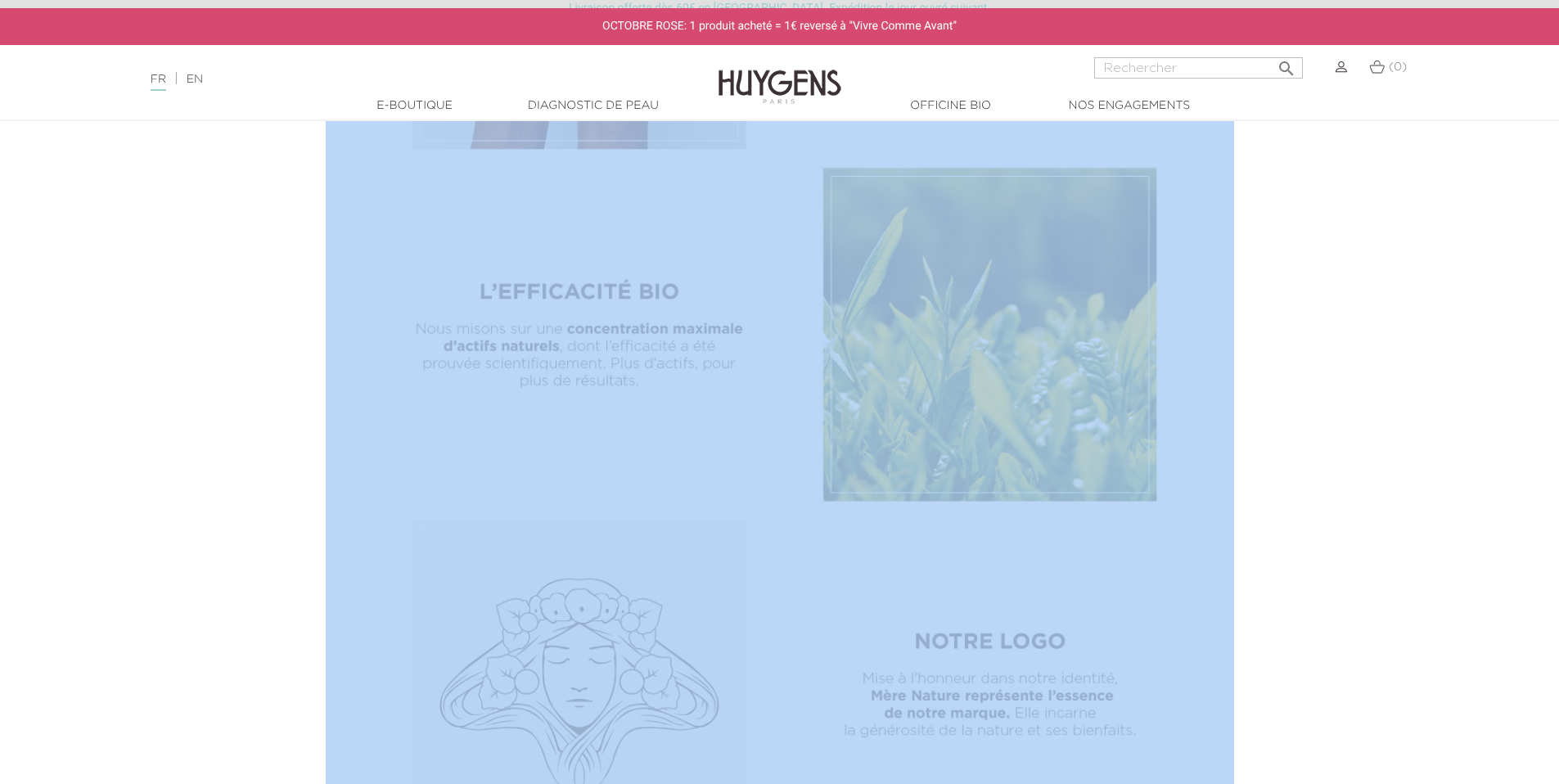
drag, startPoint x: 645, startPoint y: 173, endPoint x: 1132, endPoint y: 722, distance: 733.9
click at [1132, 722] on div "L'OFFICINE DE BEAUTÉ NATURELLE LA NATURE AU SERVICE DU BIEN-ÊTRE" at bounding box center [780, 235] width 933 height 2800
copy div "NATURELLE LA NATURE AU SERVICE DU BIEN-ÊTRE"
click at [1091, 262] on img at bounding box center [780, 533] width 909 height 2204
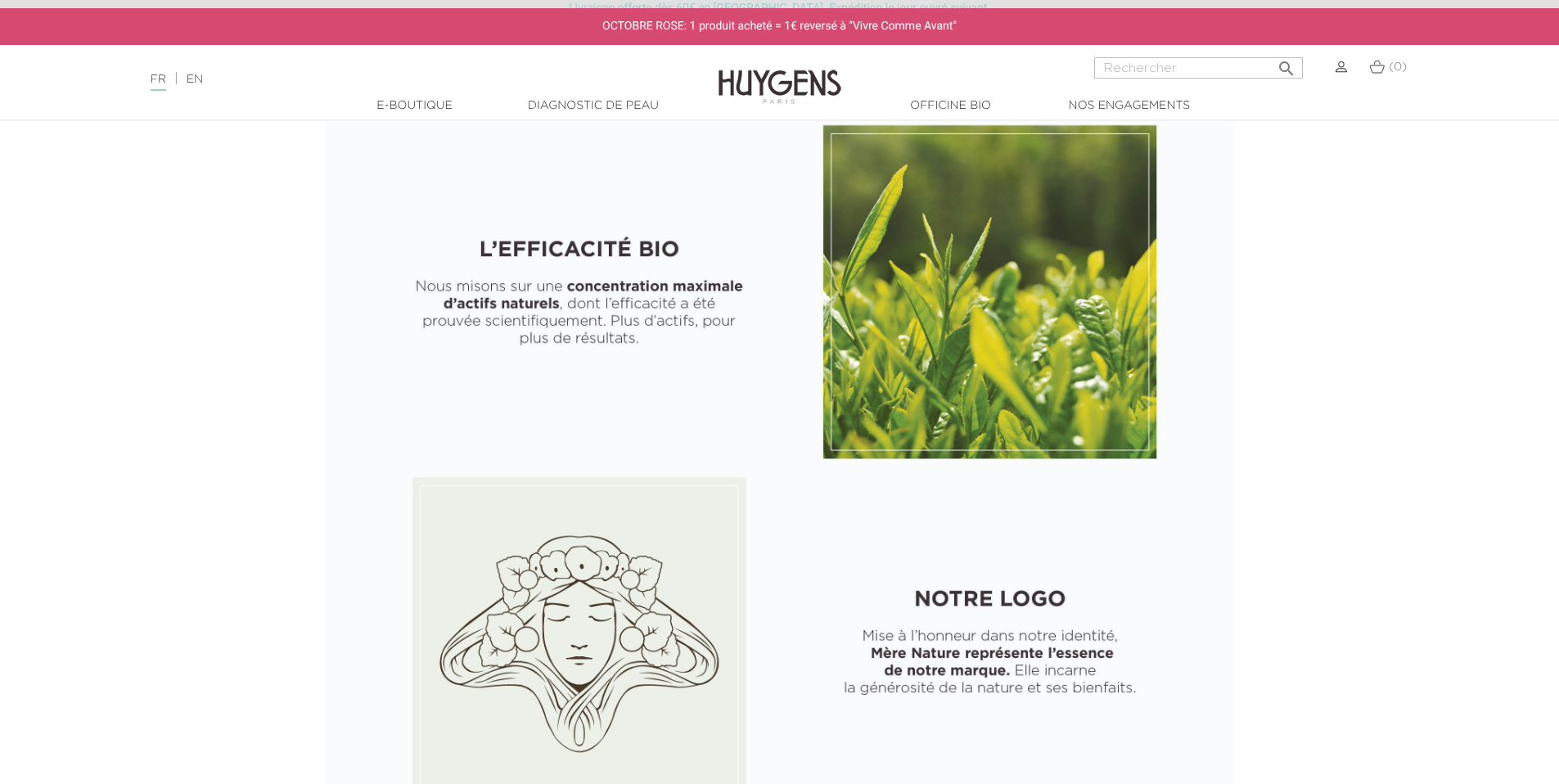
click at [1246, 322] on section "L'OFFICINE DE BEAUTÉ NATURELLE LA NATURE AU SERVICE DU BIEN-ÊTRE" at bounding box center [780, 193] width 1559 height 2800
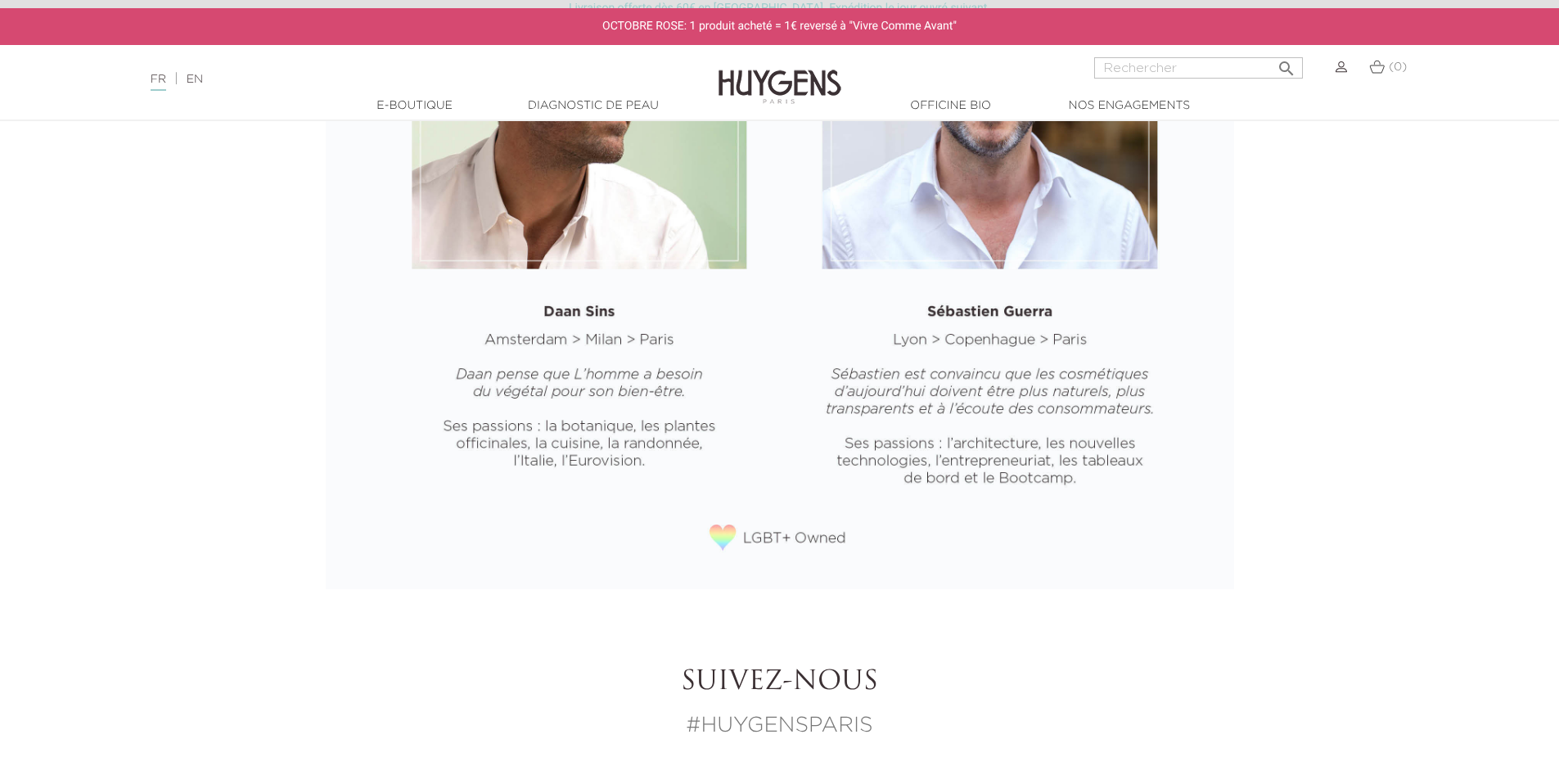
scroll to position [2521, 0]
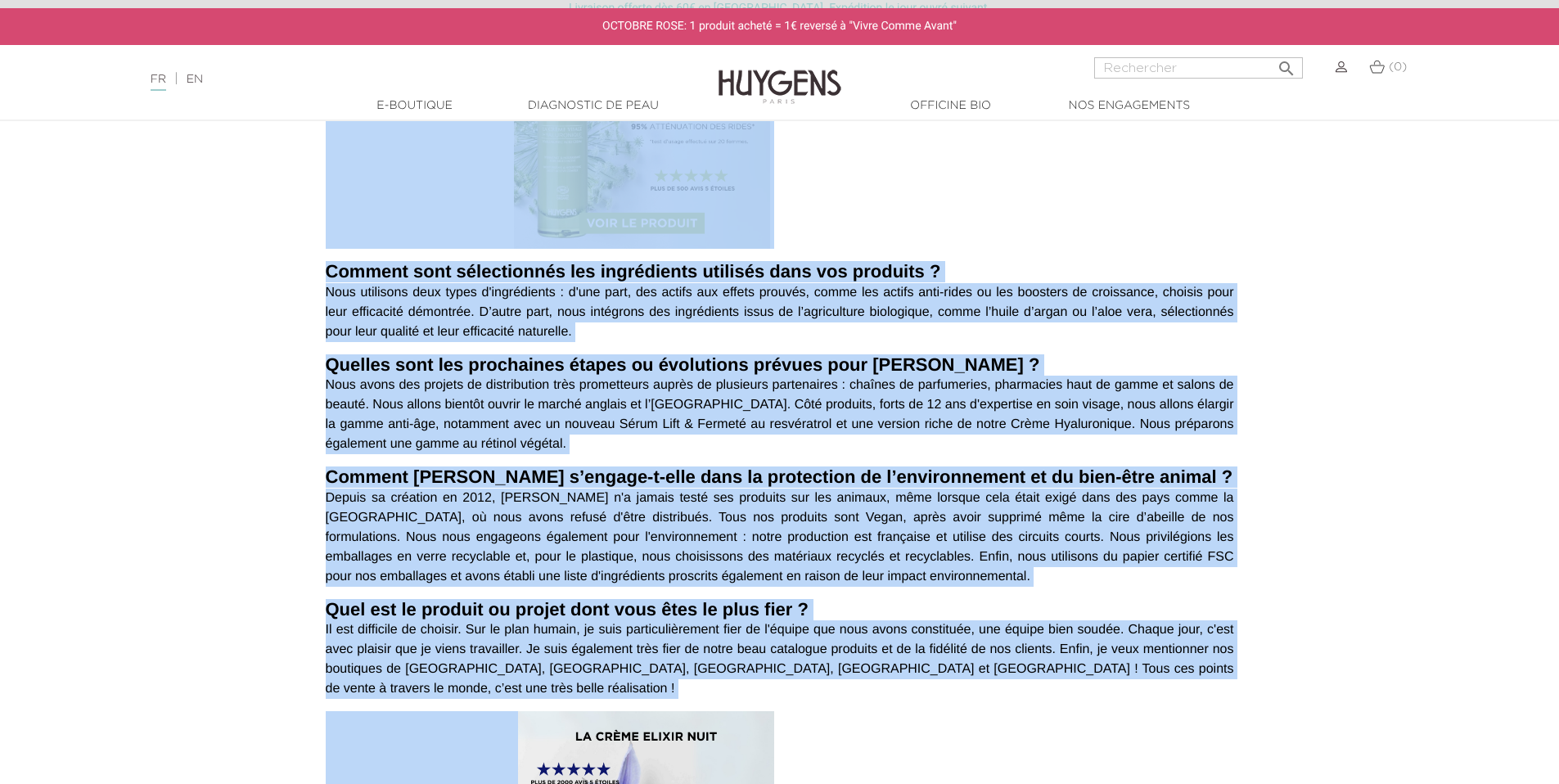
scroll to position [1475, 0]
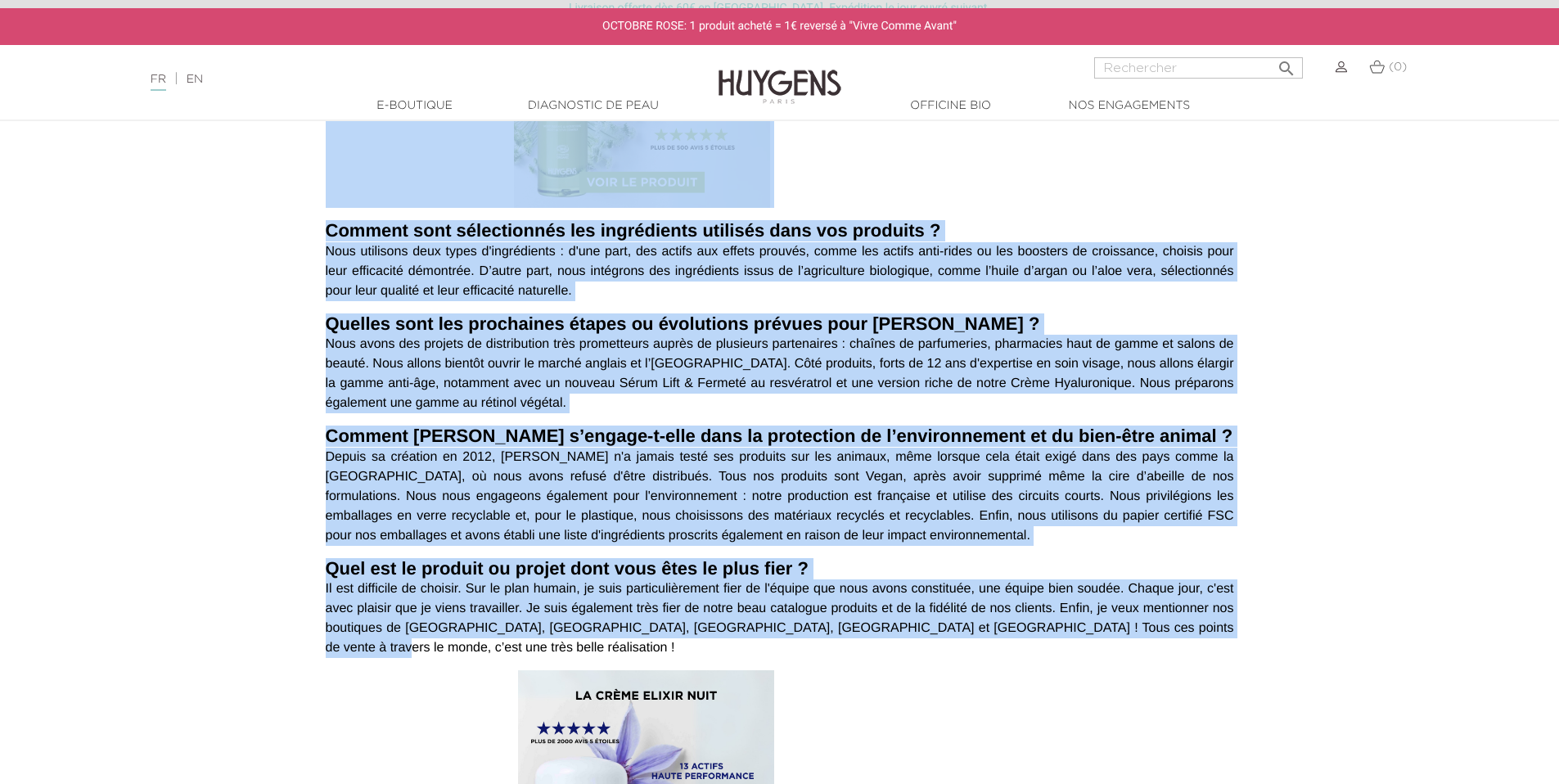
drag, startPoint x: 324, startPoint y: 190, endPoint x: 1185, endPoint y: 608, distance: 957.1
click at [1185, 608] on div "L'histoire de [PERSON_NAME] Publié le : [DATE] 17:05:03 Catégories : Corps & Ch…" at bounding box center [780, 24] width 933 height 2575
copy article "Lorem ip dolorsi ame con ad elitse Doeiusm ? Te incidi Utlabor e do ma aliq en …"
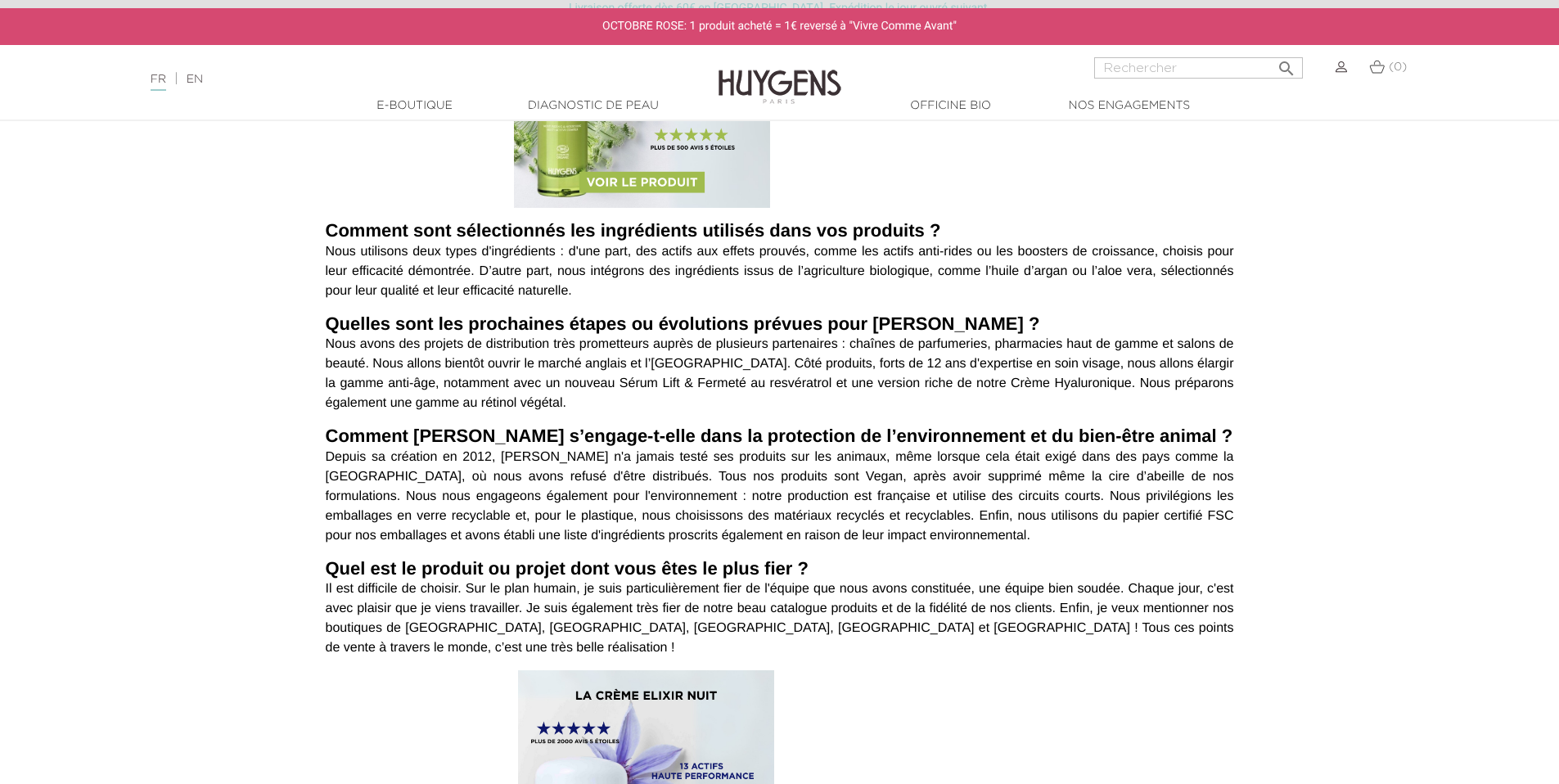
click at [953, 355] on p "Nous avons des projets de distribution très prometteurs auprès de plusieurs par…" at bounding box center [780, 373] width 909 height 79
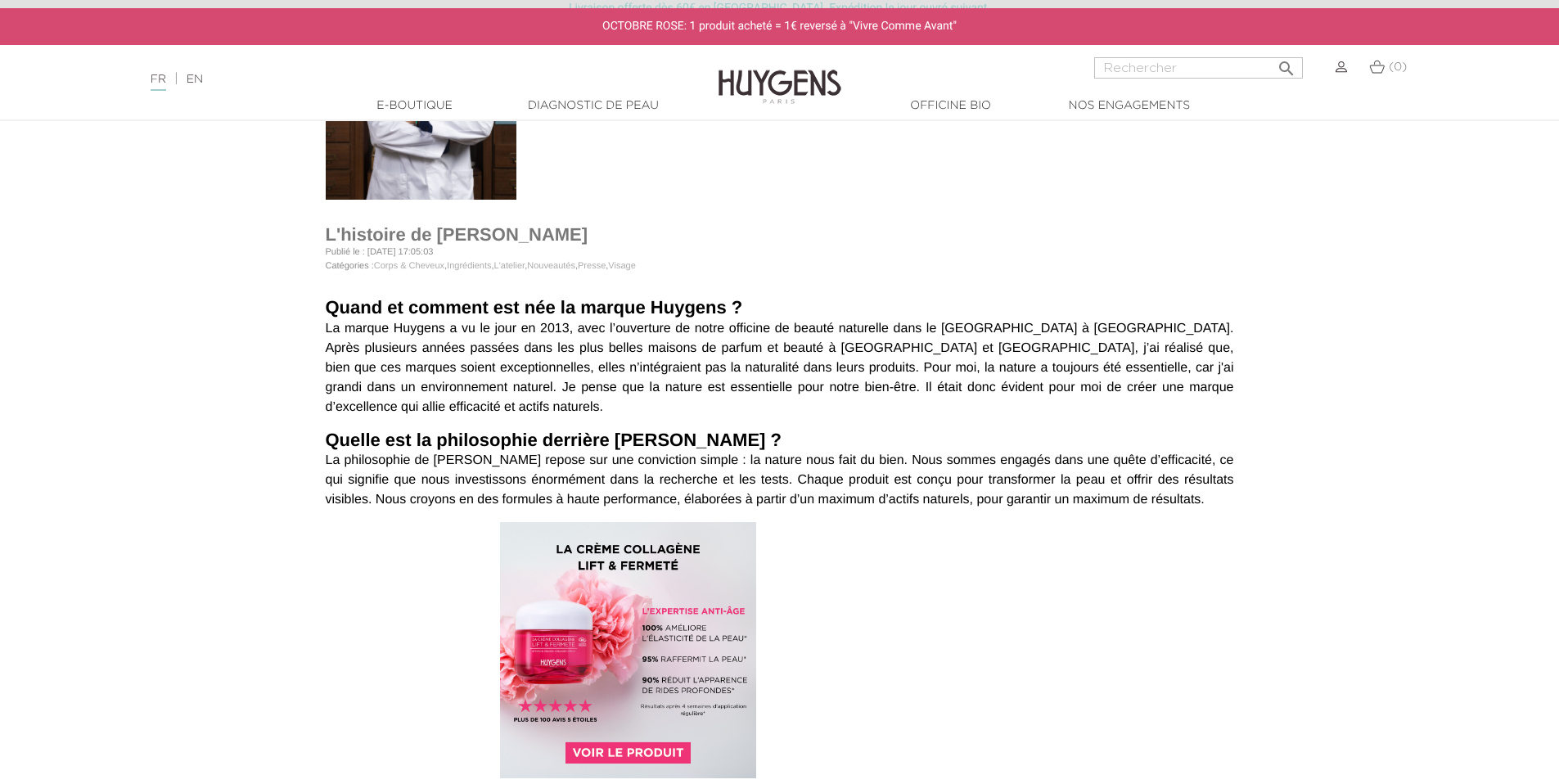
scroll to position [335, 0]
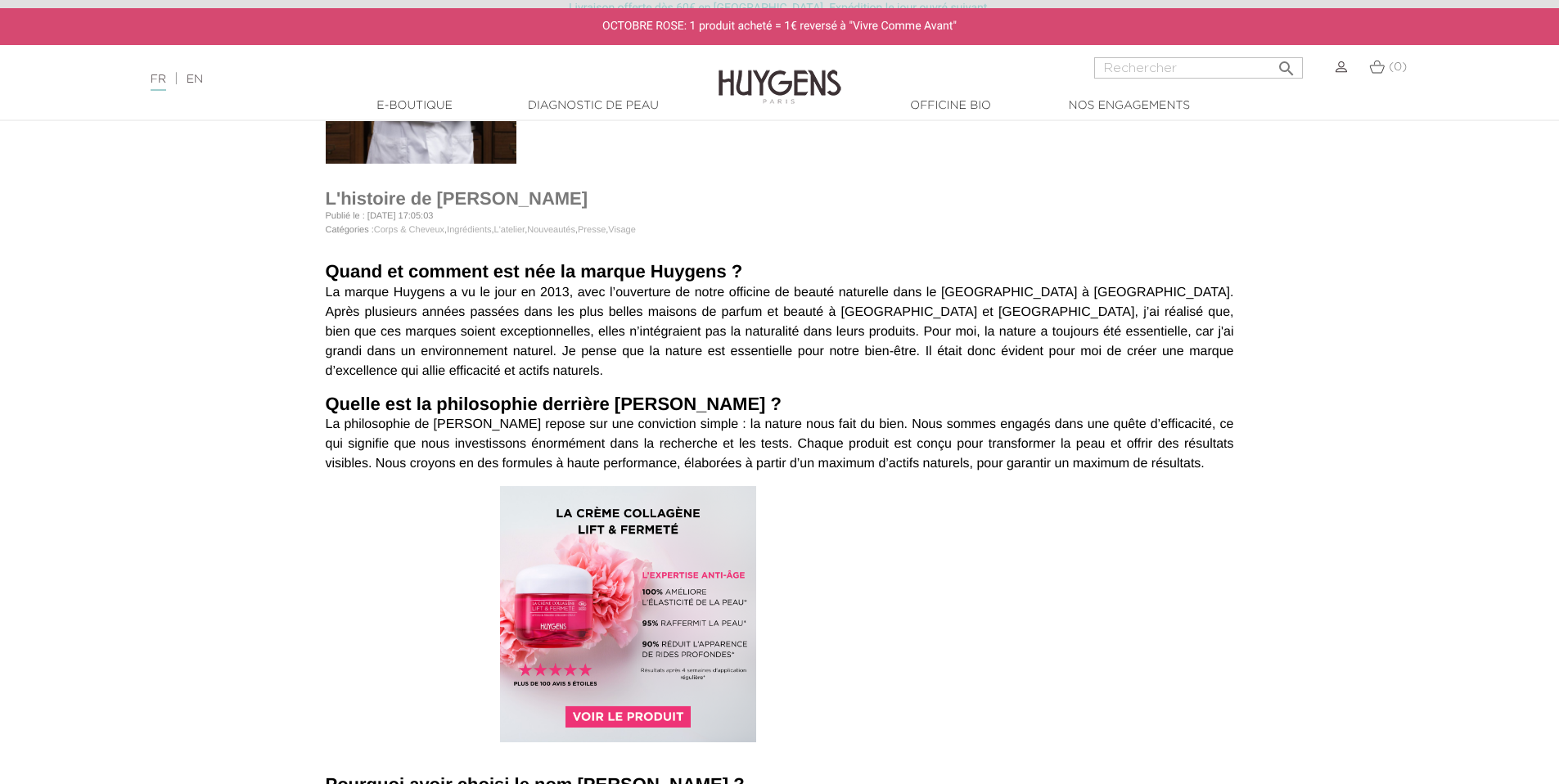
drag, startPoint x: 507, startPoint y: 345, endPoint x: 838, endPoint y: 341, distance: 331.0
click at [835, 336] on em "La marque Huygens a vu le jour en 2013, avec l’ouverture de notre officine de b…" at bounding box center [780, 332] width 909 height 92
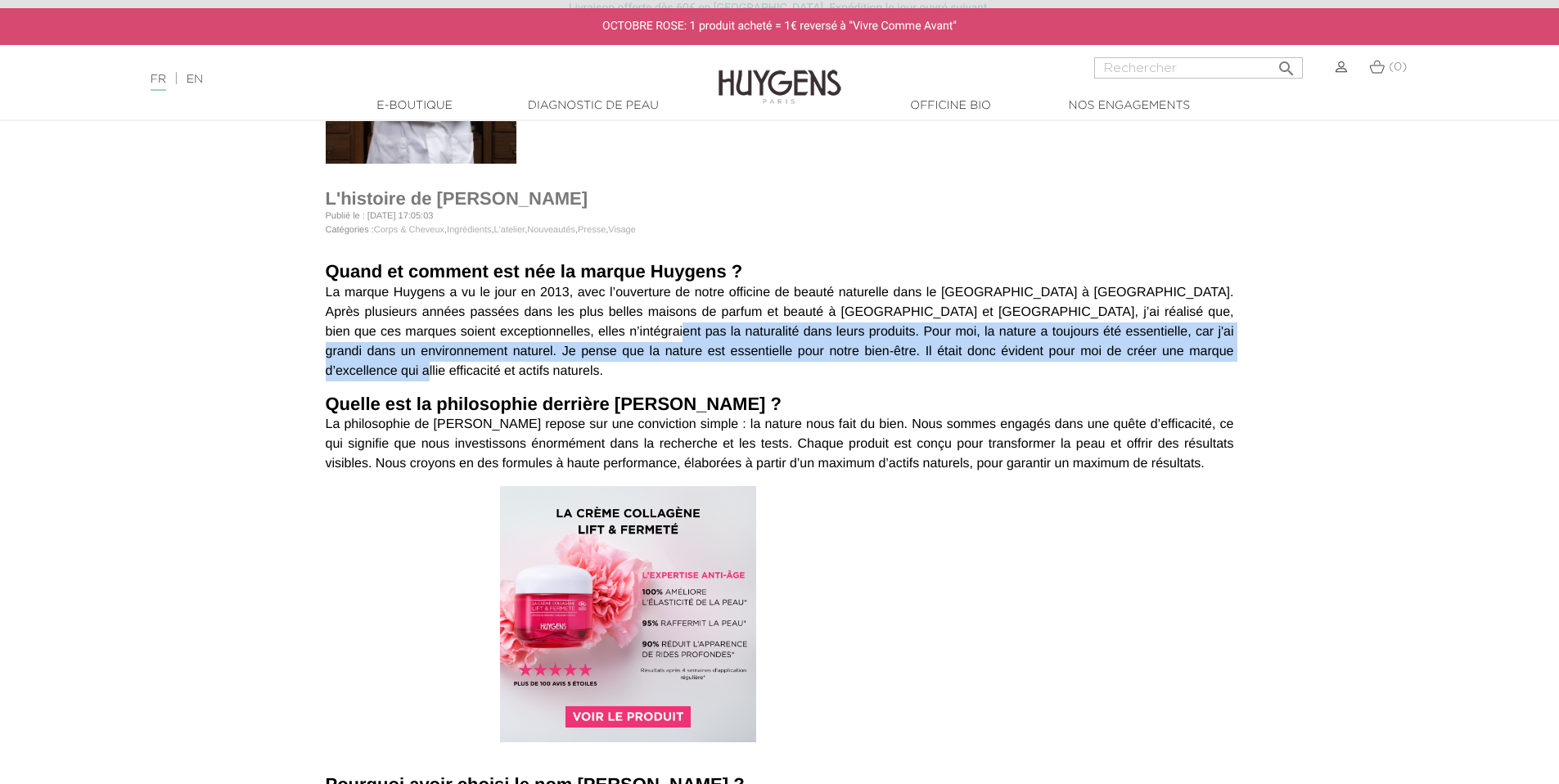
drag, startPoint x: 1126, startPoint y: 347, endPoint x: 514, endPoint y: 342, distance: 612.0
click at [514, 342] on p "La marque Huygens a vu le jour en 2013, avec l’ouverture de notre officine de b…" at bounding box center [780, 332] width 909 height 99
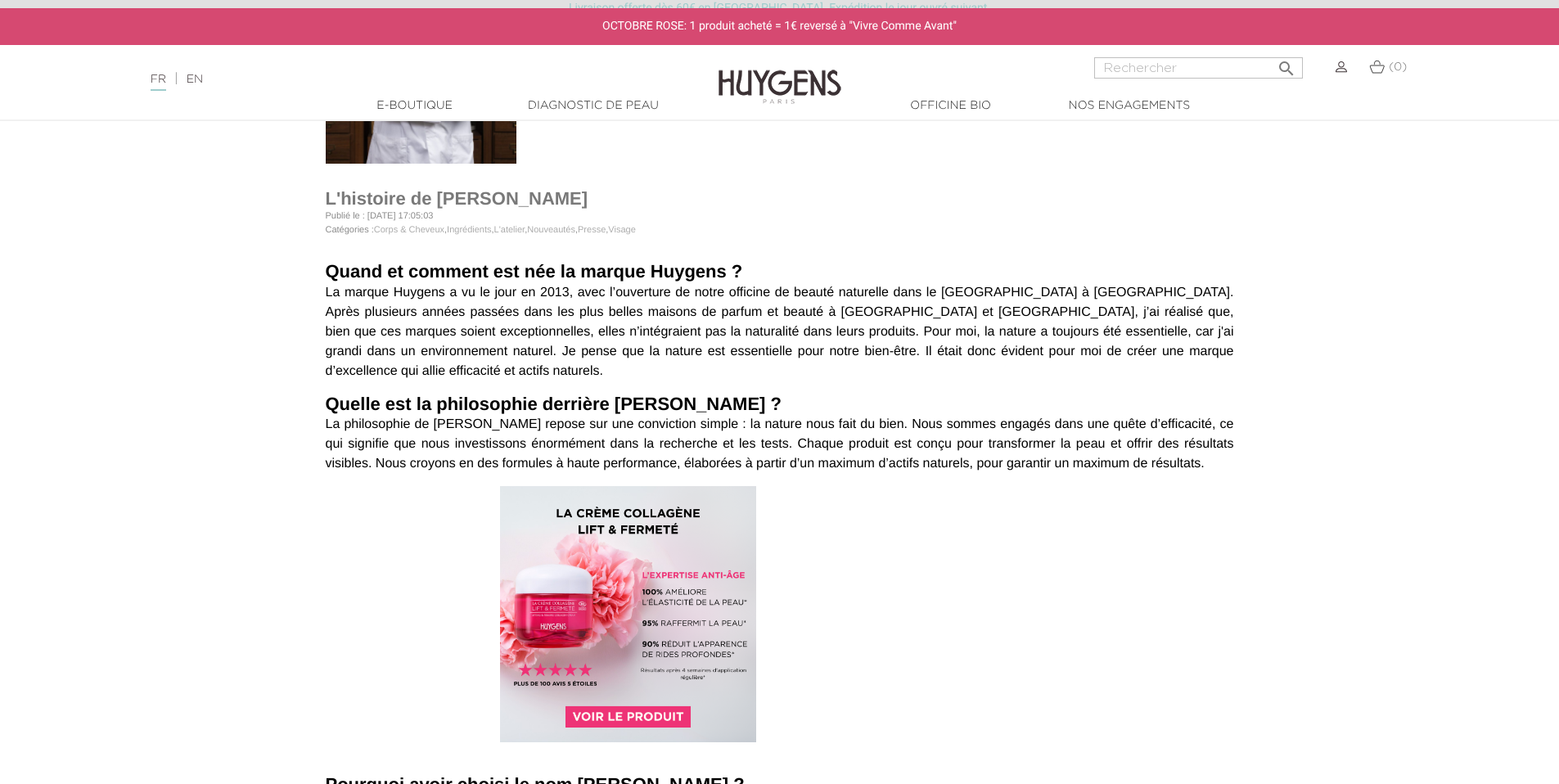
click at [546, 415] on p "La philosophie de [PERSON_NAME] repose sur une conviction simple : la nature no…" at bounding box center [780, 444] width 909 height 59
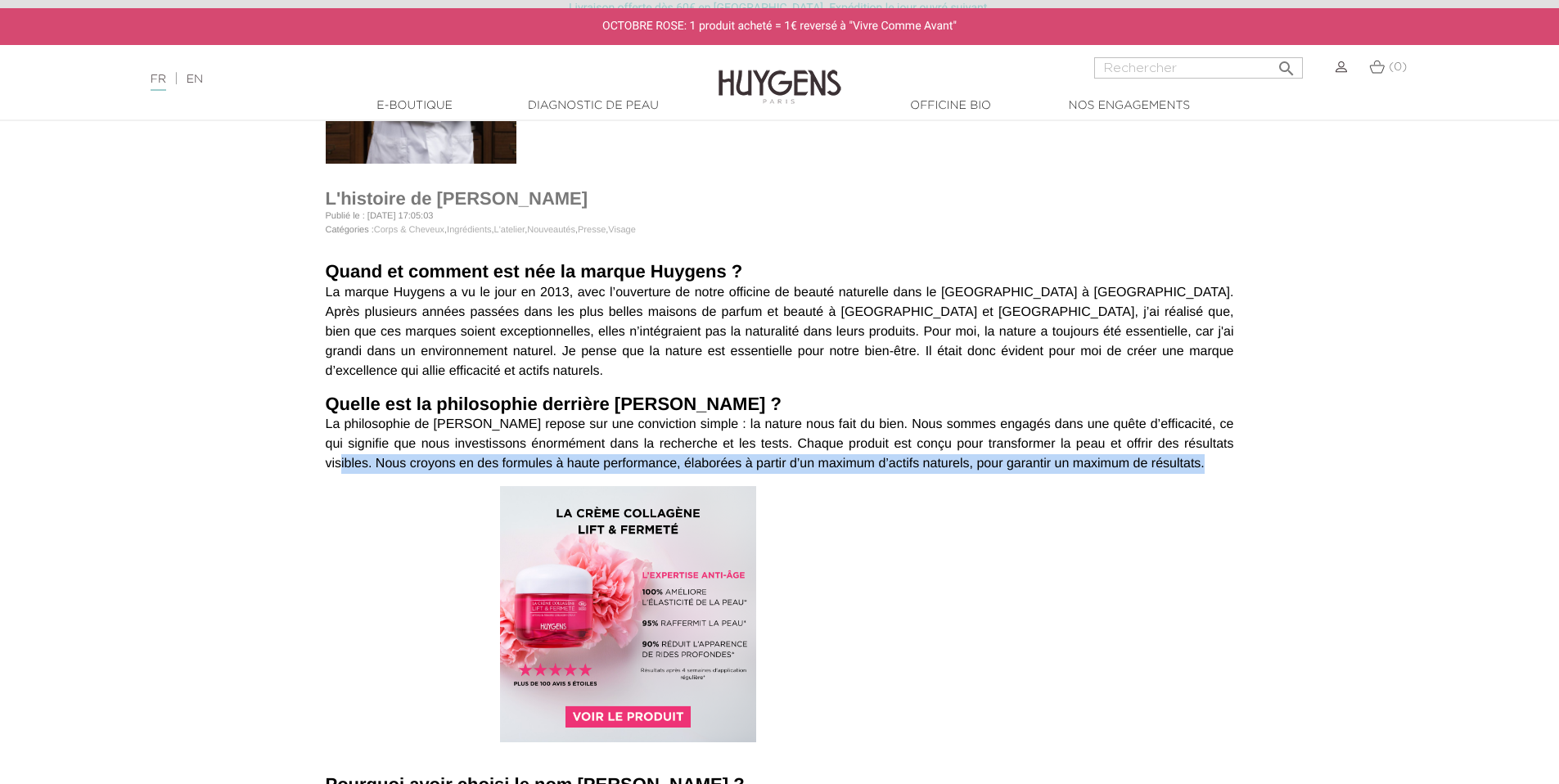
drag, startPoint x: 1198, startPoint y: 427, endPoint x: 1201, endPoint y: 446, distance: 19.2
click at [1201, 446] on p "La philosophie de [PERSON_NAME] repose sur une conviction simple : la nature no…" at bounding box center [780, 444] width 909 height 59
copy p "Nous croyons en des formules à haute performance, élaborées à partir d’un maxim…"
